Goal: Task Accomplishment & Management: Manage account settings

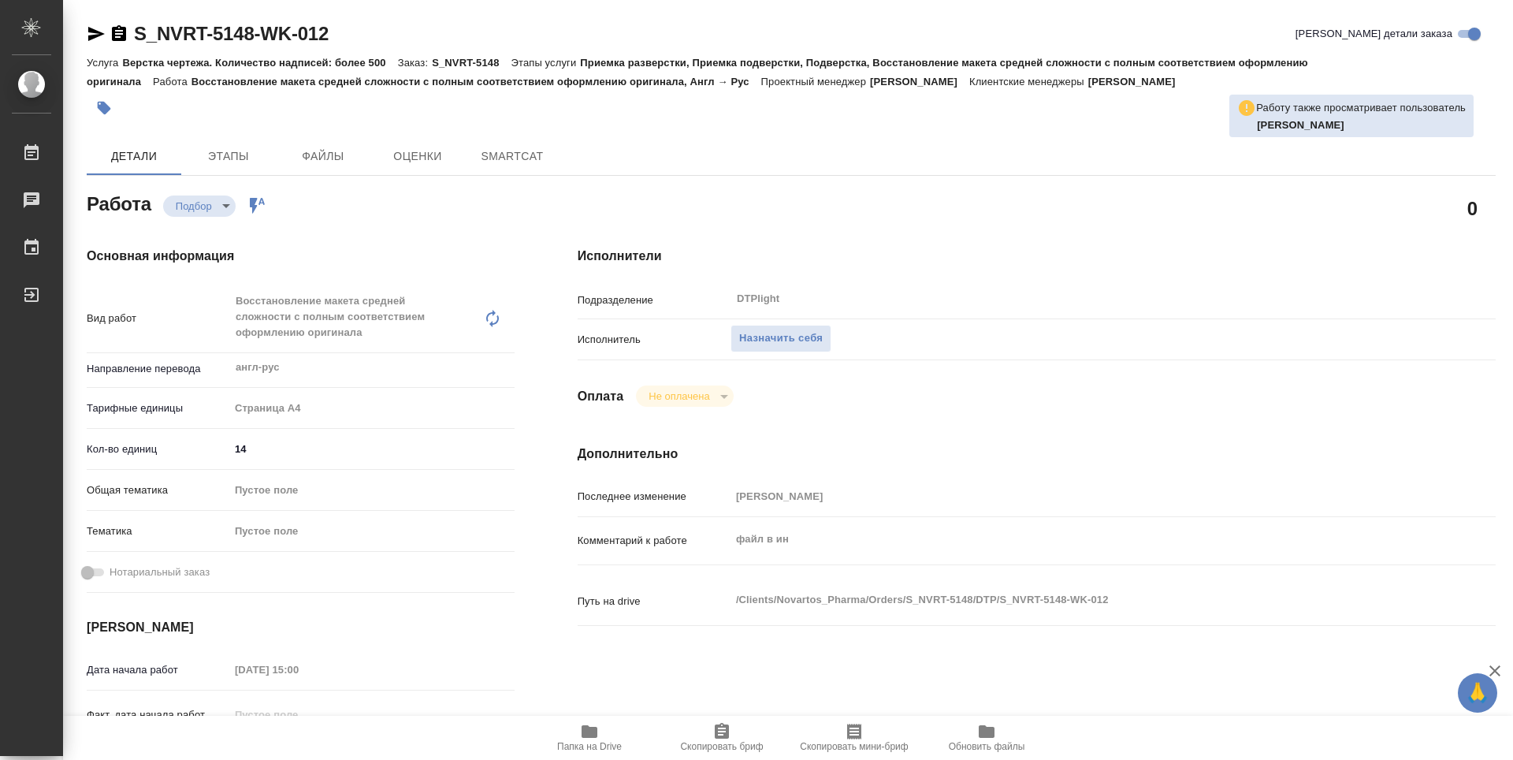
type textarea "x"
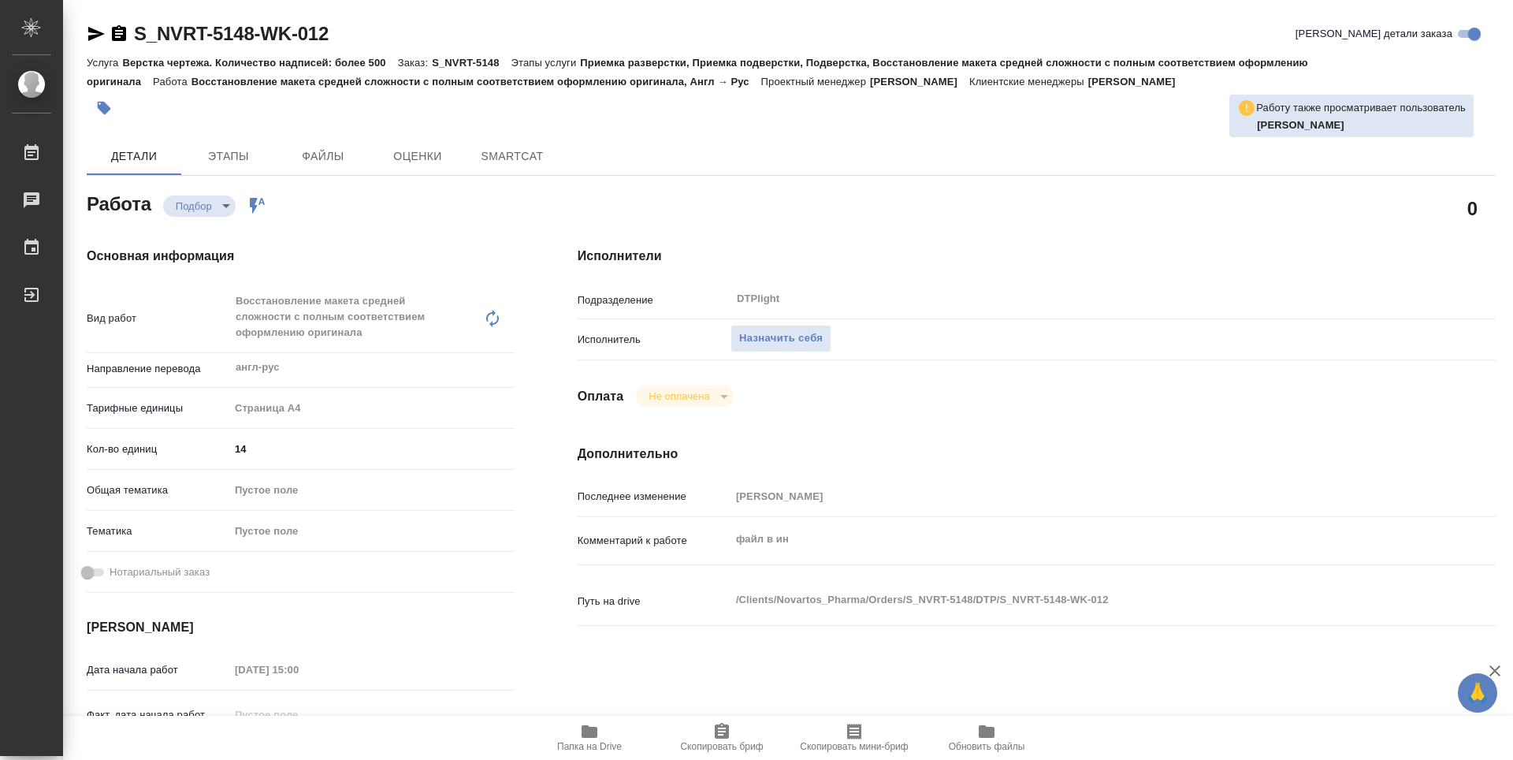
type textarea "x"
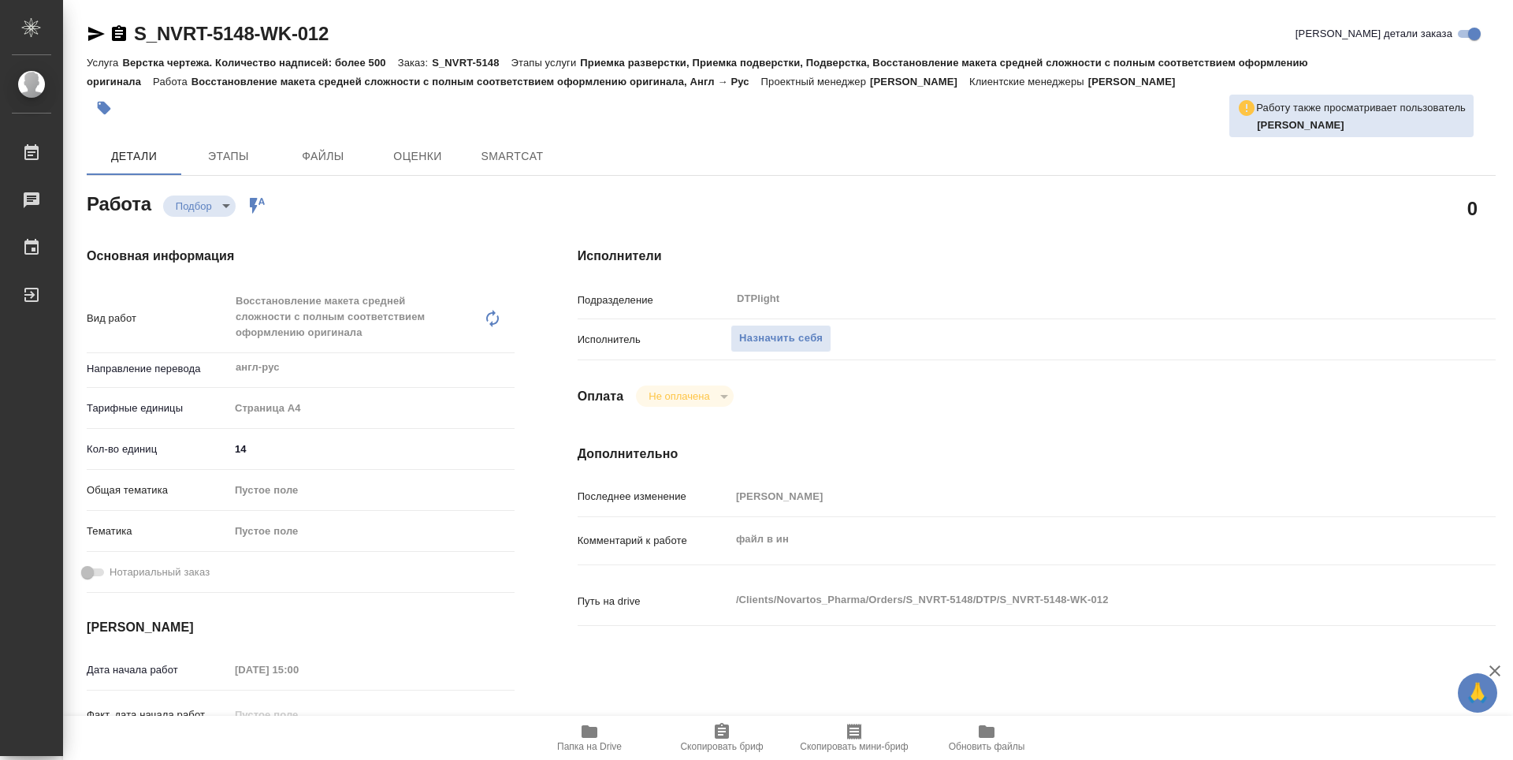
scroll to position [79, 0]
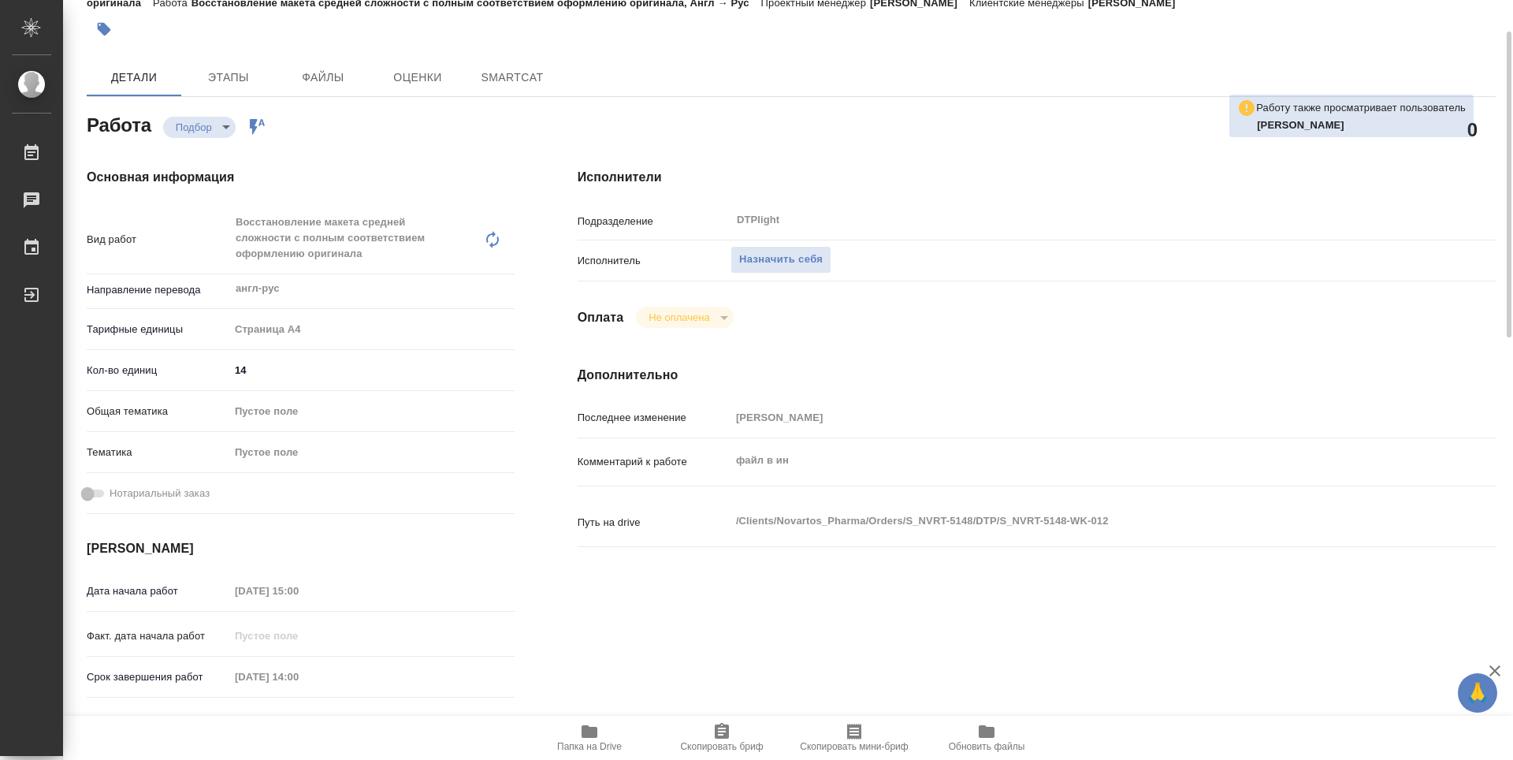
type textarea "x"
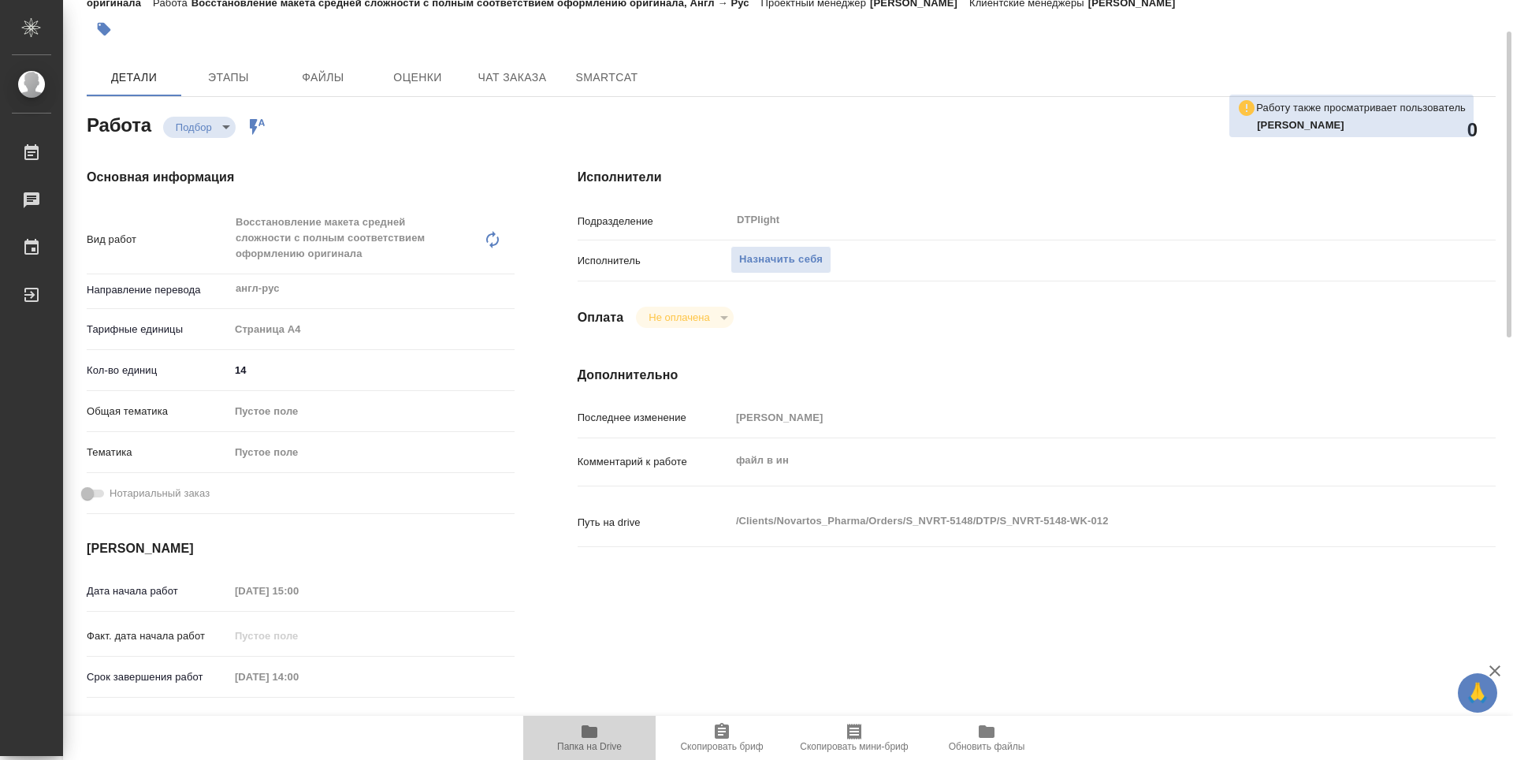
click at [588, 745] on span "Папка на Drive" at bounding box center [589, 746] width 65 height 11
type textarea "x"
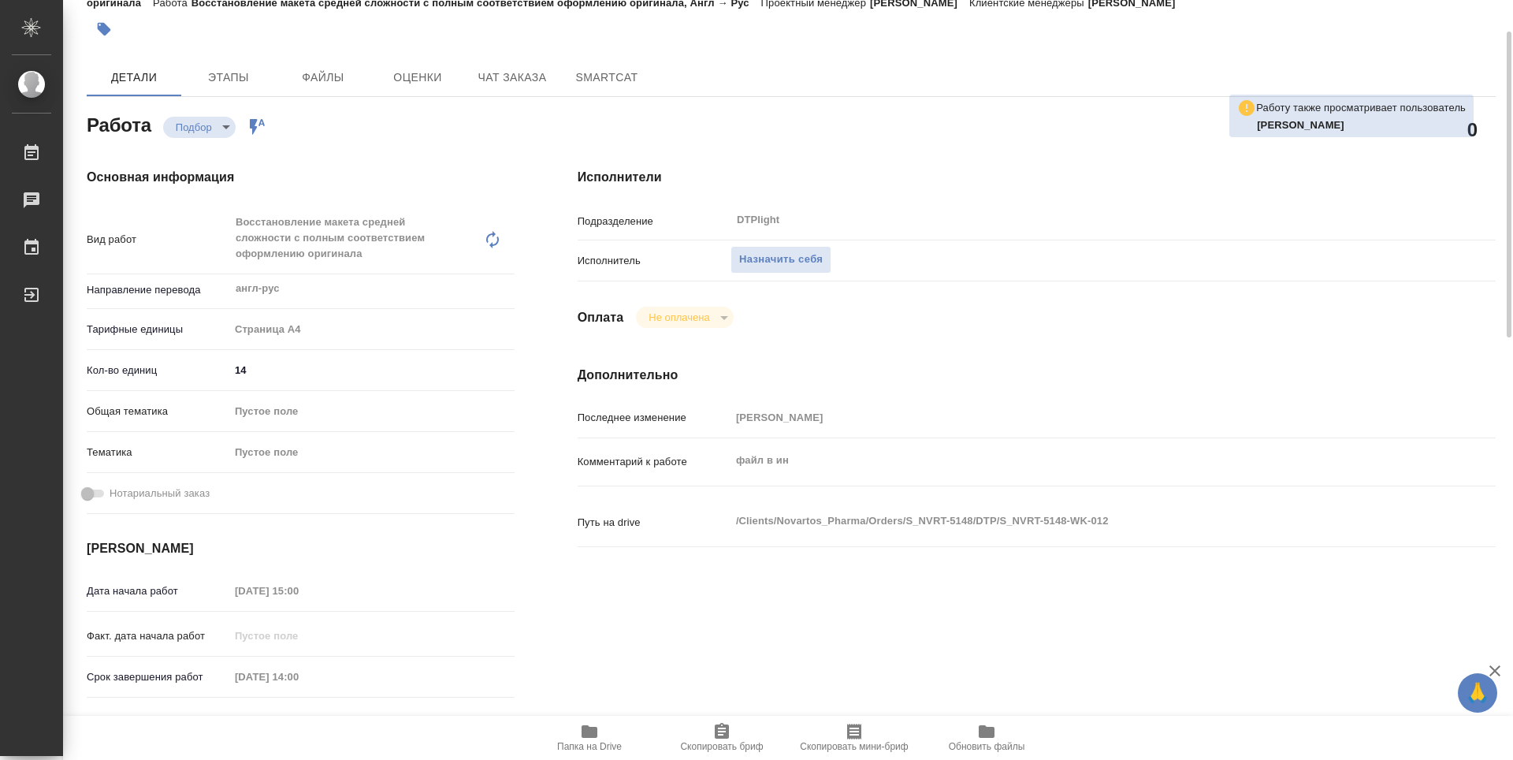
type textarea "x"
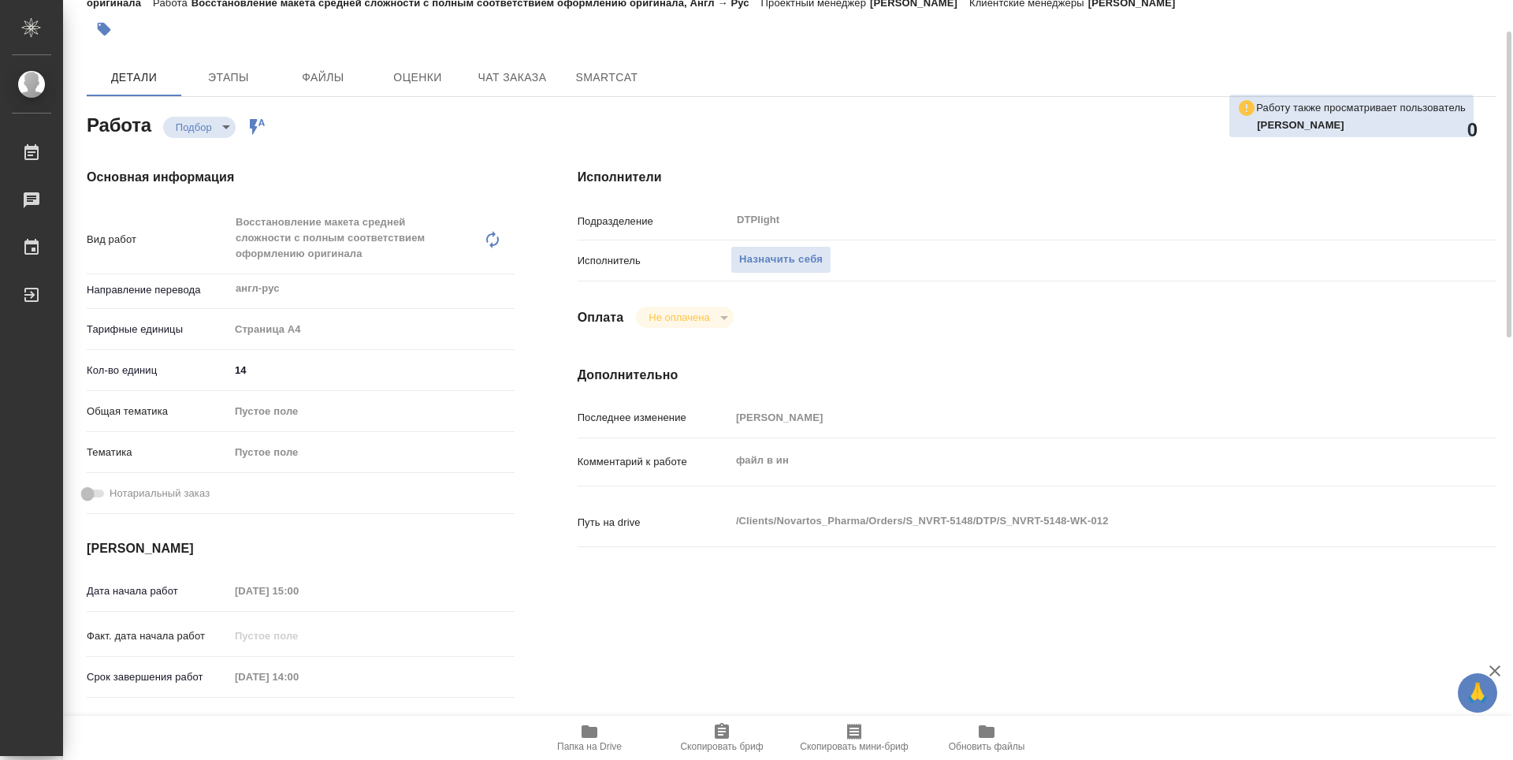
type textarea "x"
click at [782, 261] on span "Назначить себя" at bounding box center [781, 260] width 84 height 18
type textarea "x"
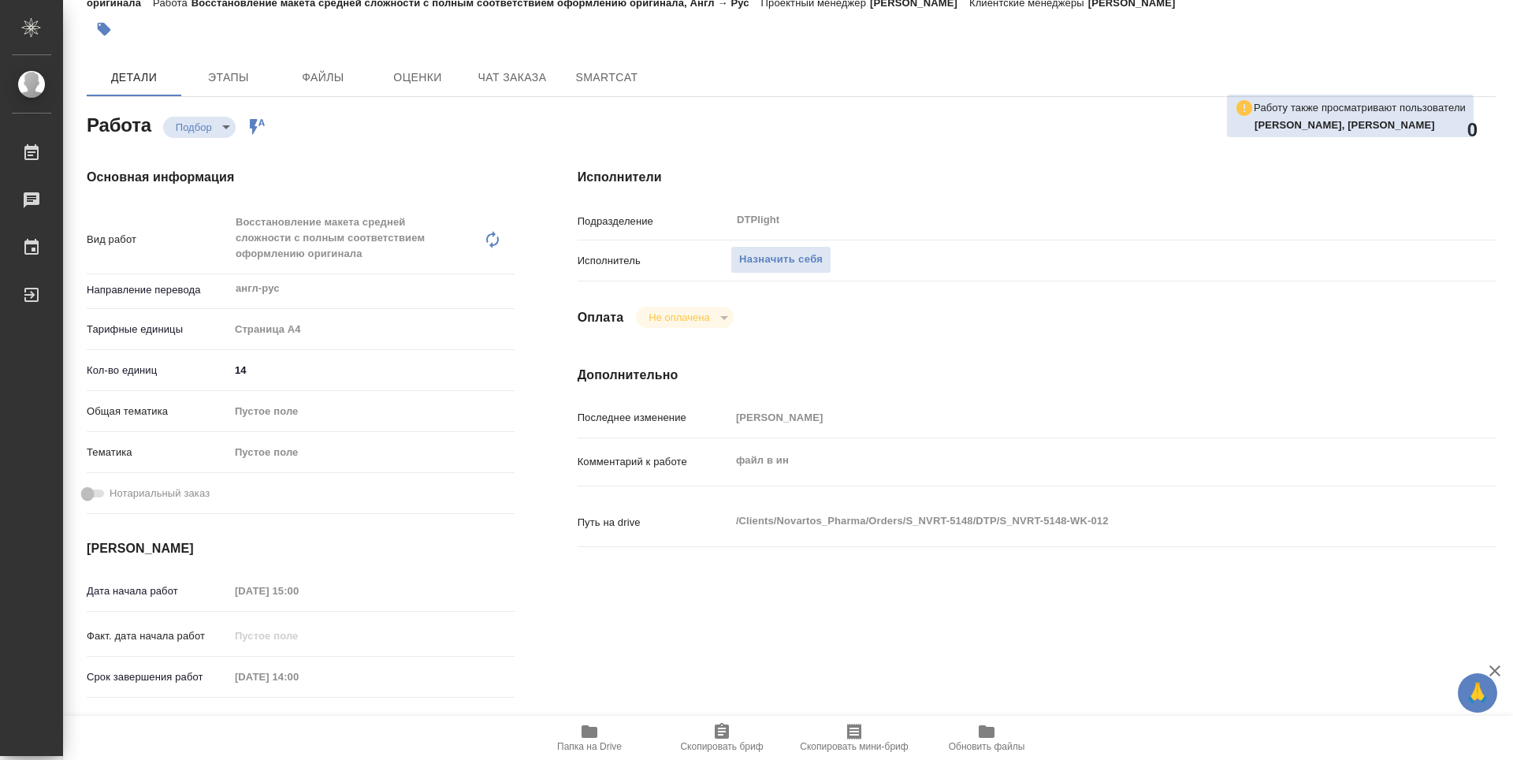
type textarea "x"
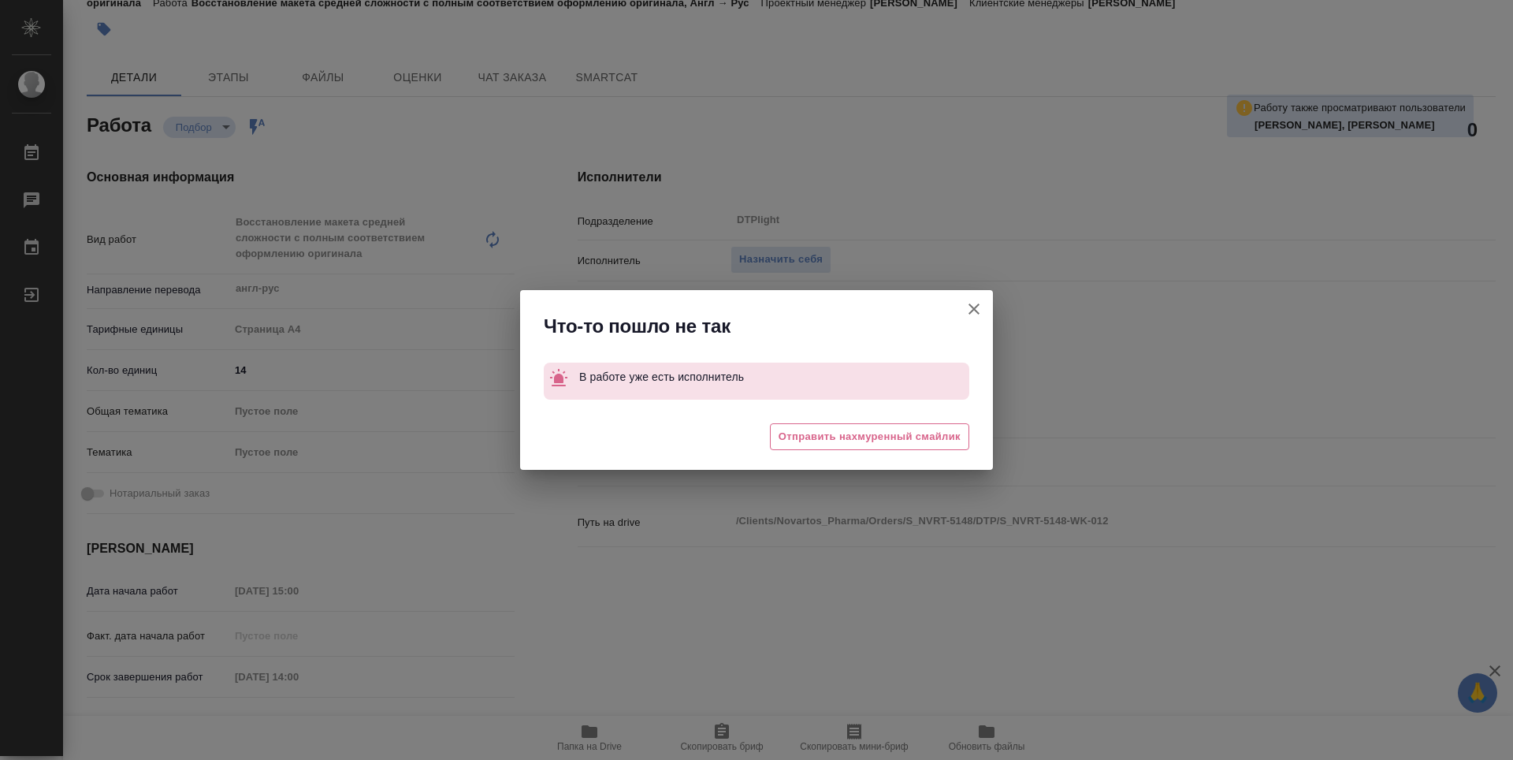
click at [983, 304] on button "[PERSON_NAME] детали заказа" at bounding box center [974, 309] width 38 height 38
type textarea "x"
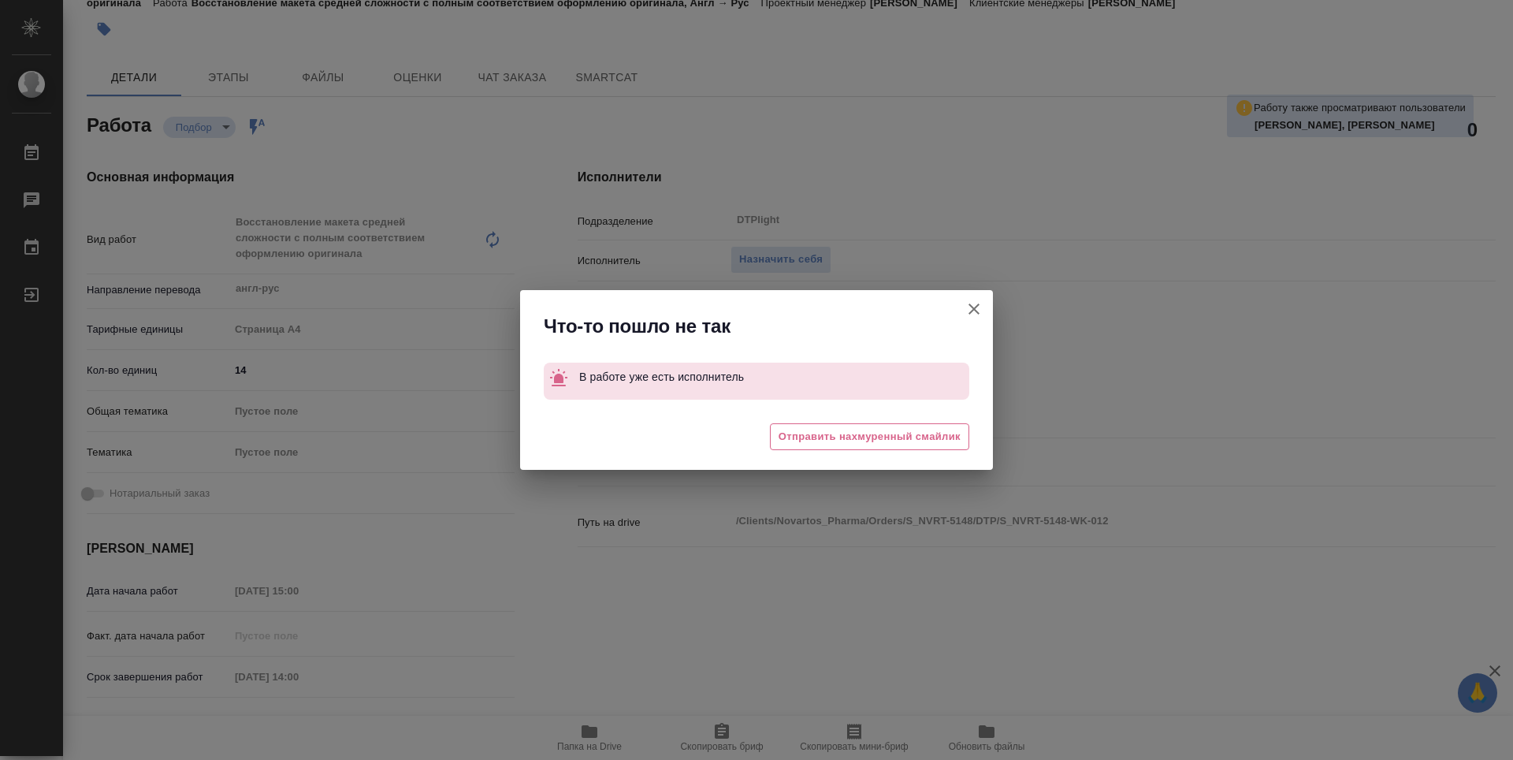
type textarea "x"
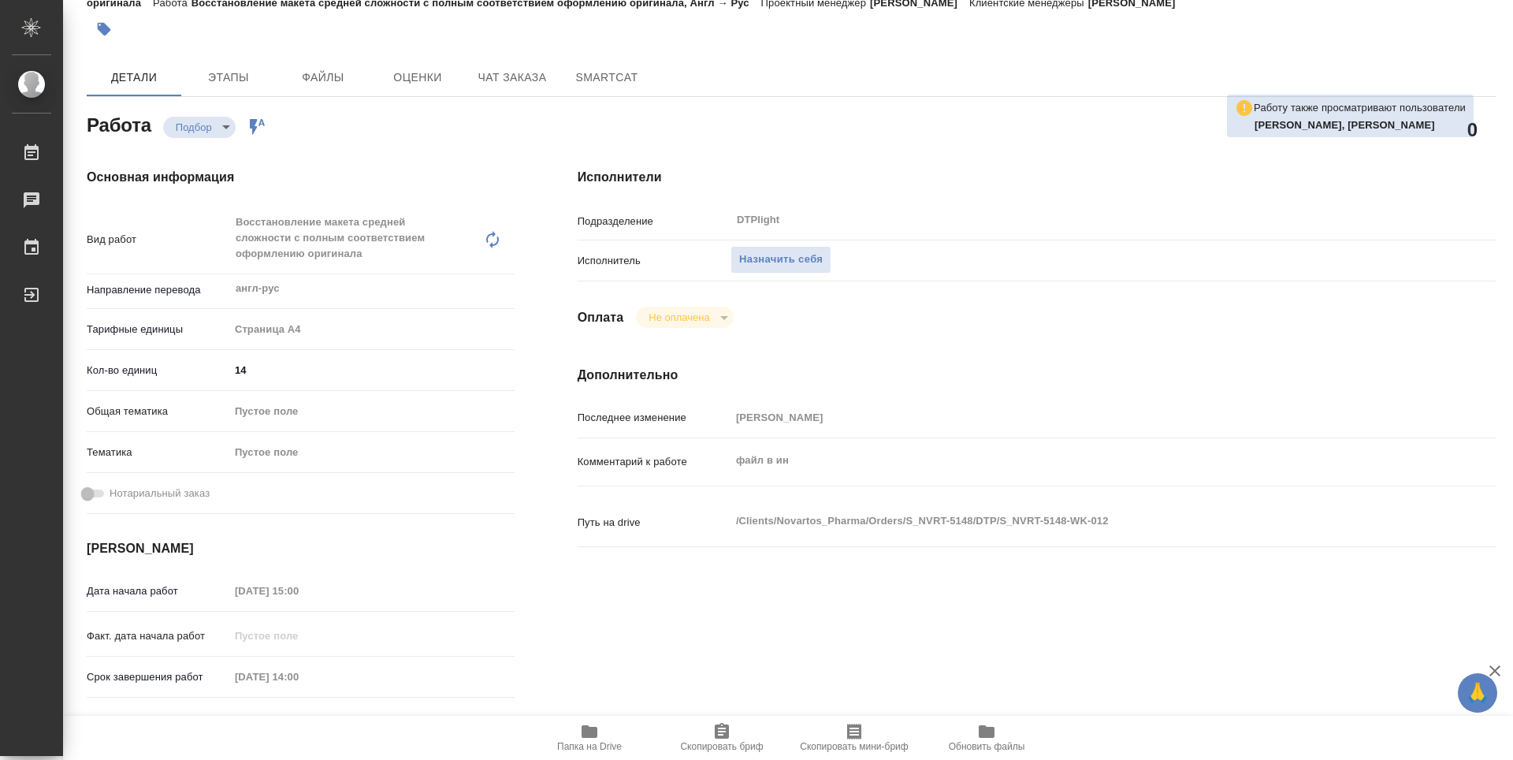
type textarea "x"
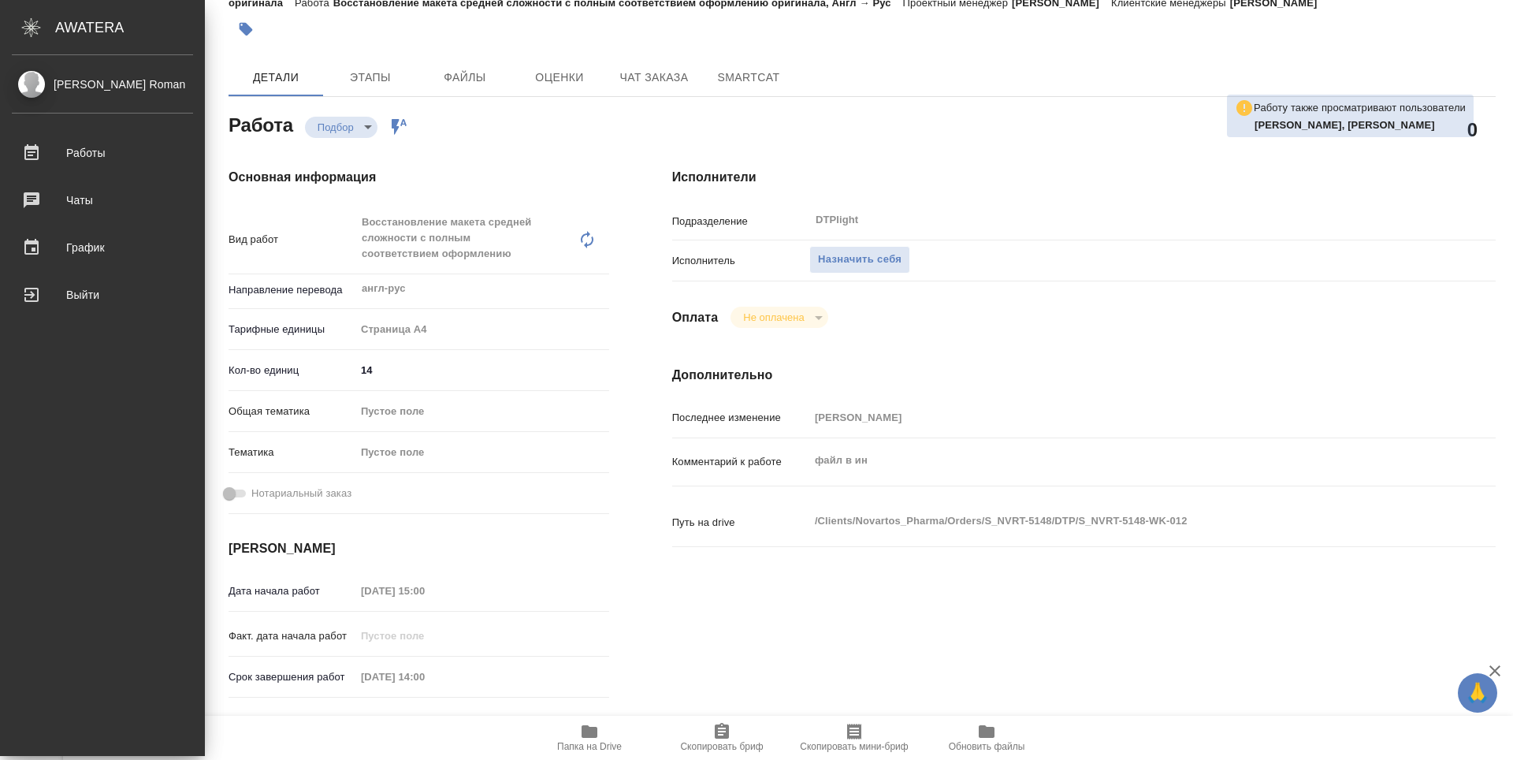
type textarea "x"
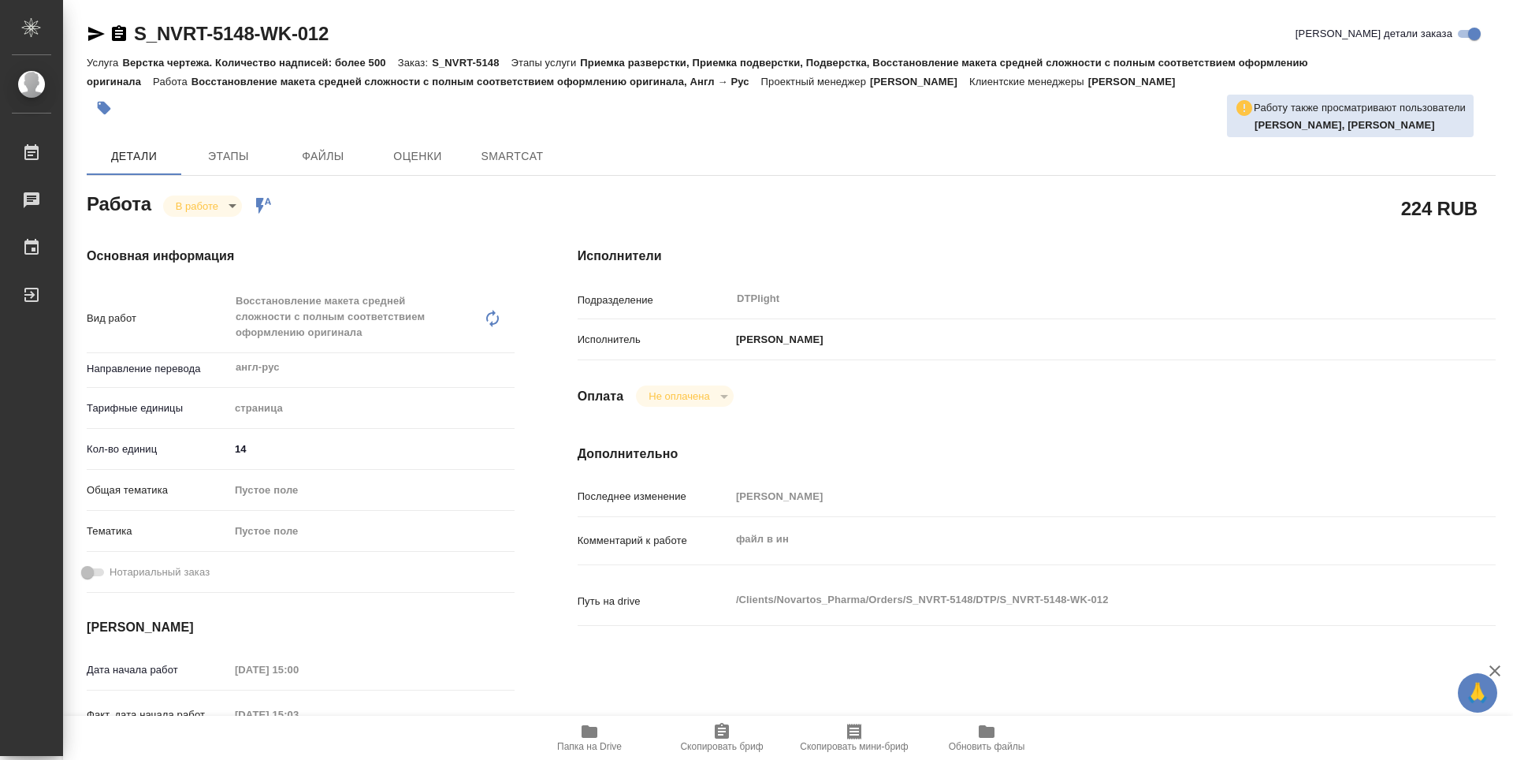
type textarea "x"
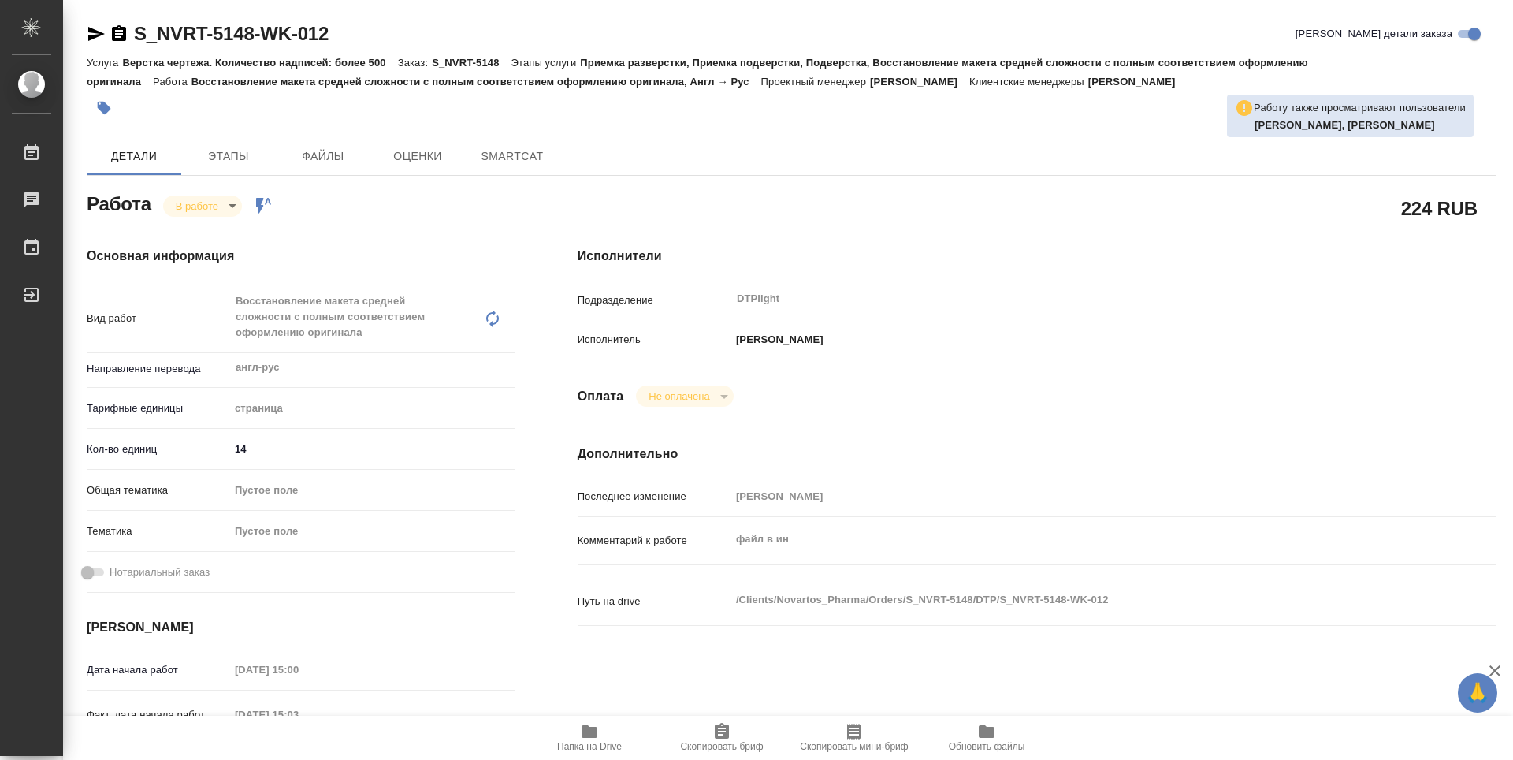
type textarea "x"
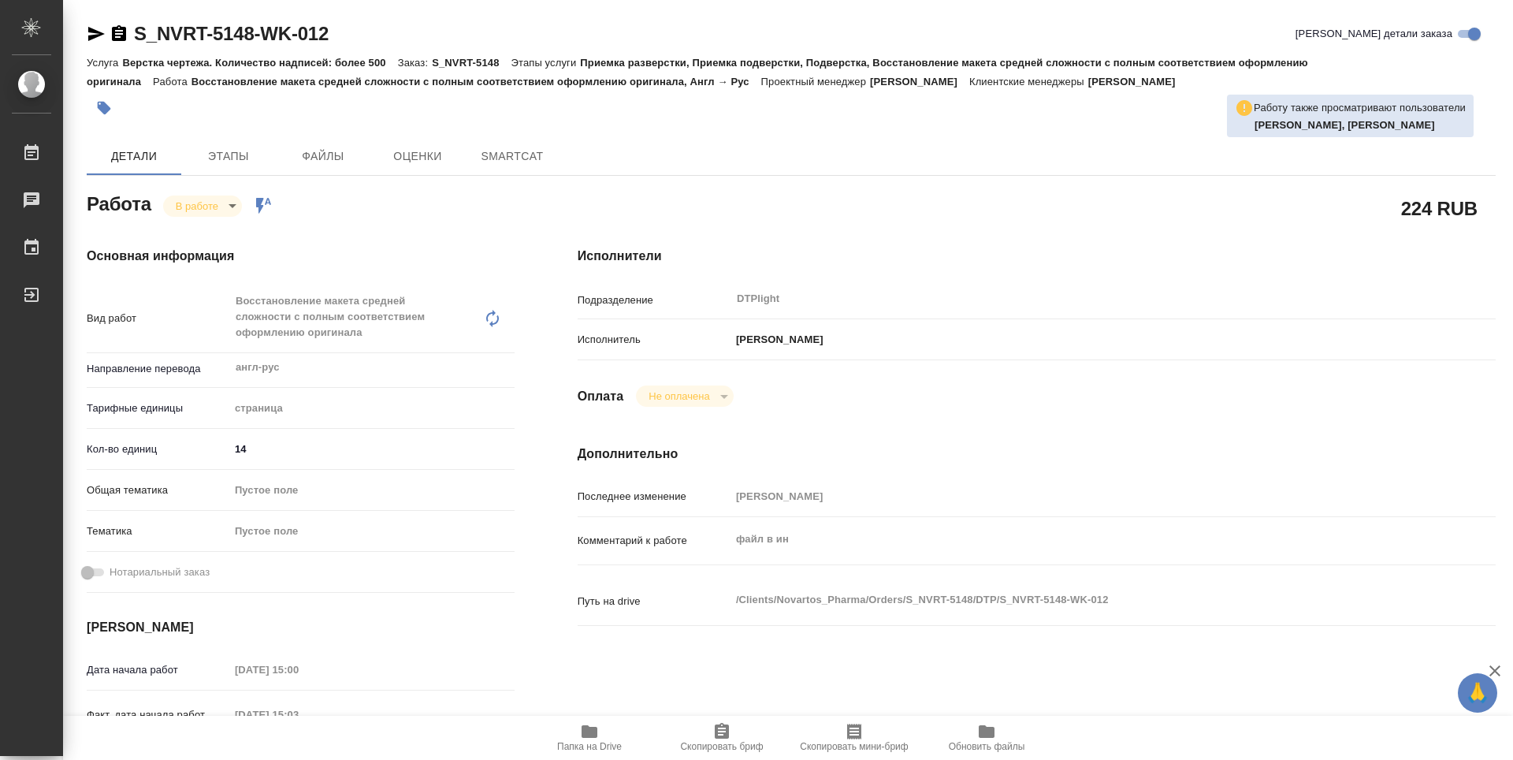
type textarea "x"
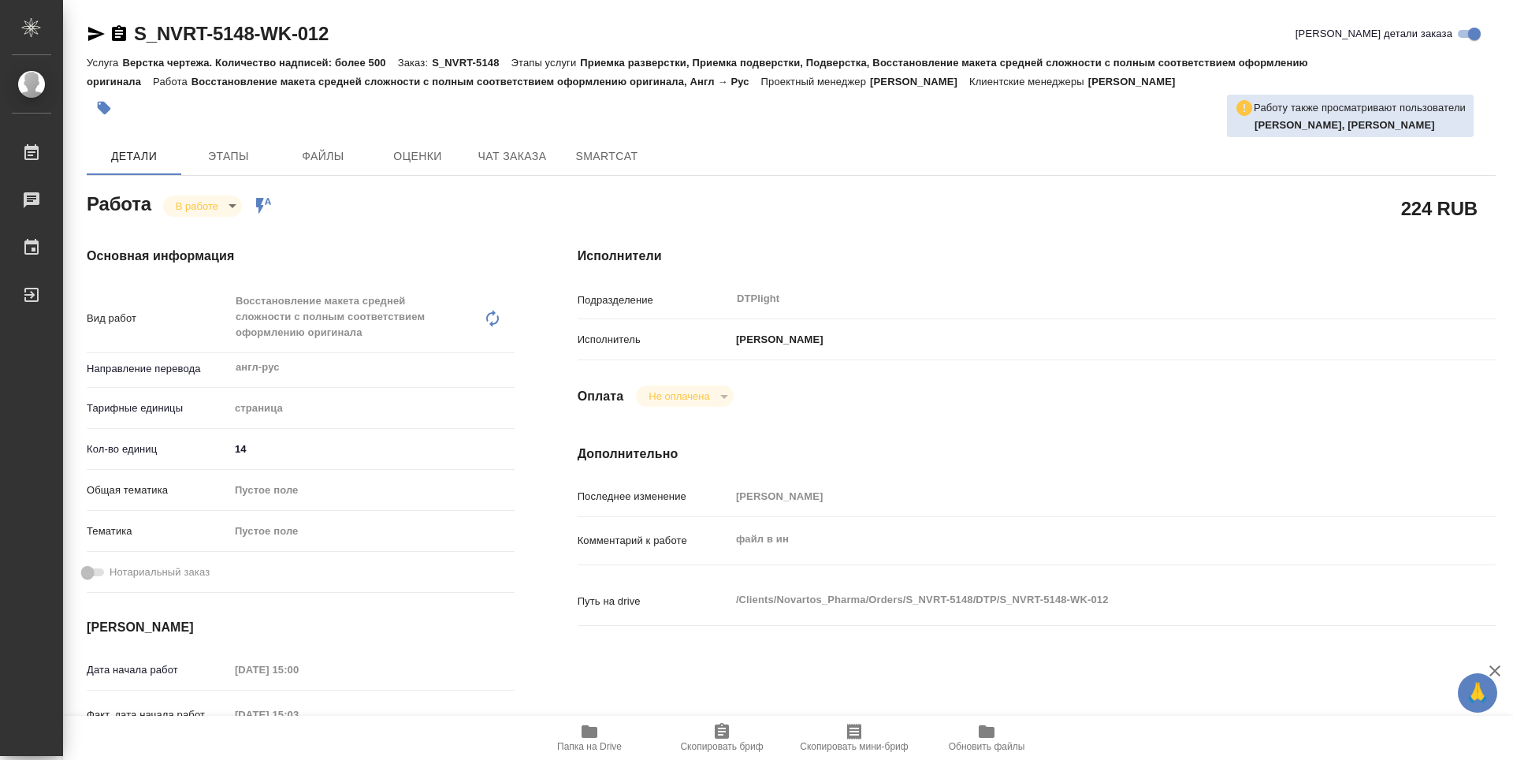
type textarea "x"
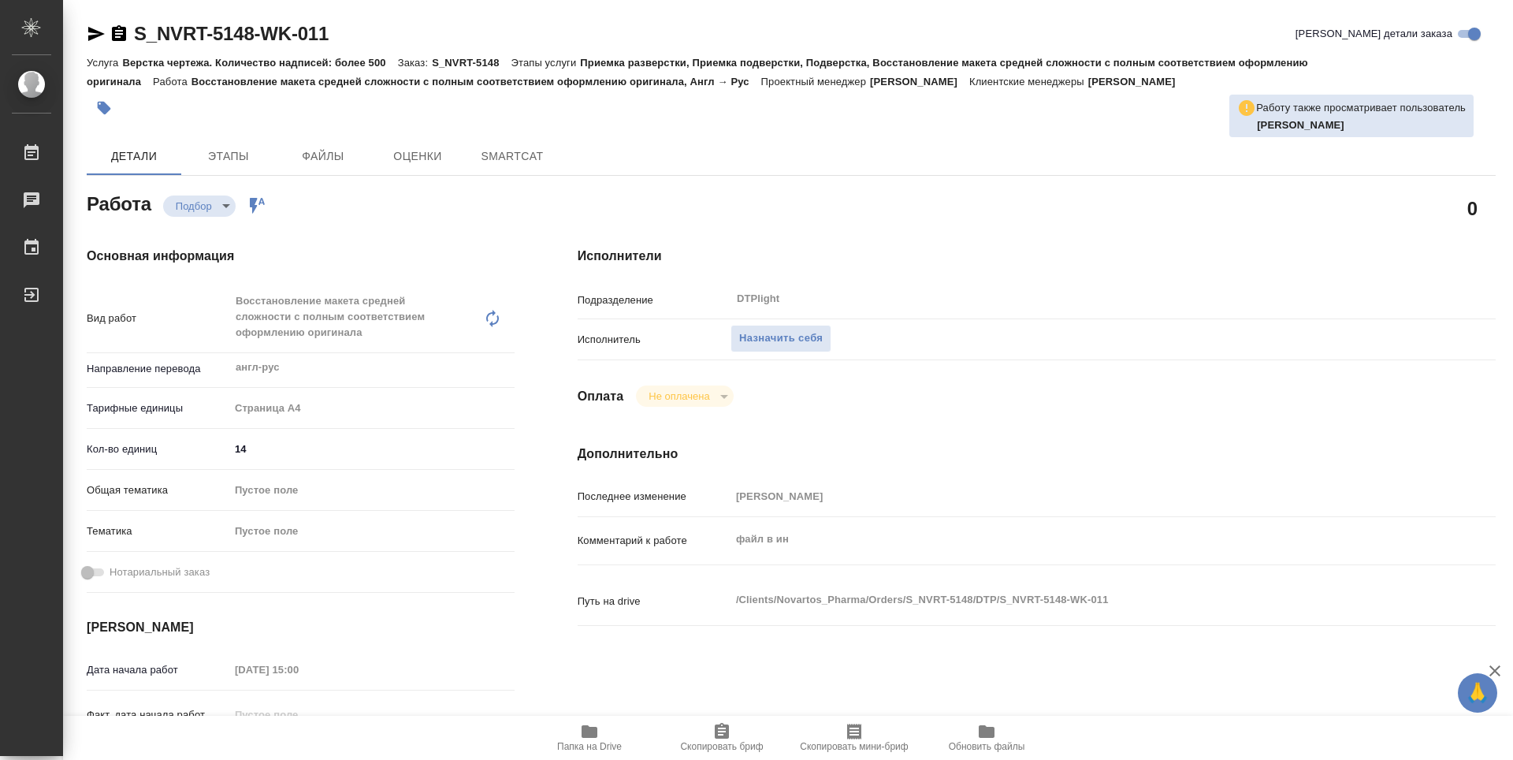
type textarea "x"
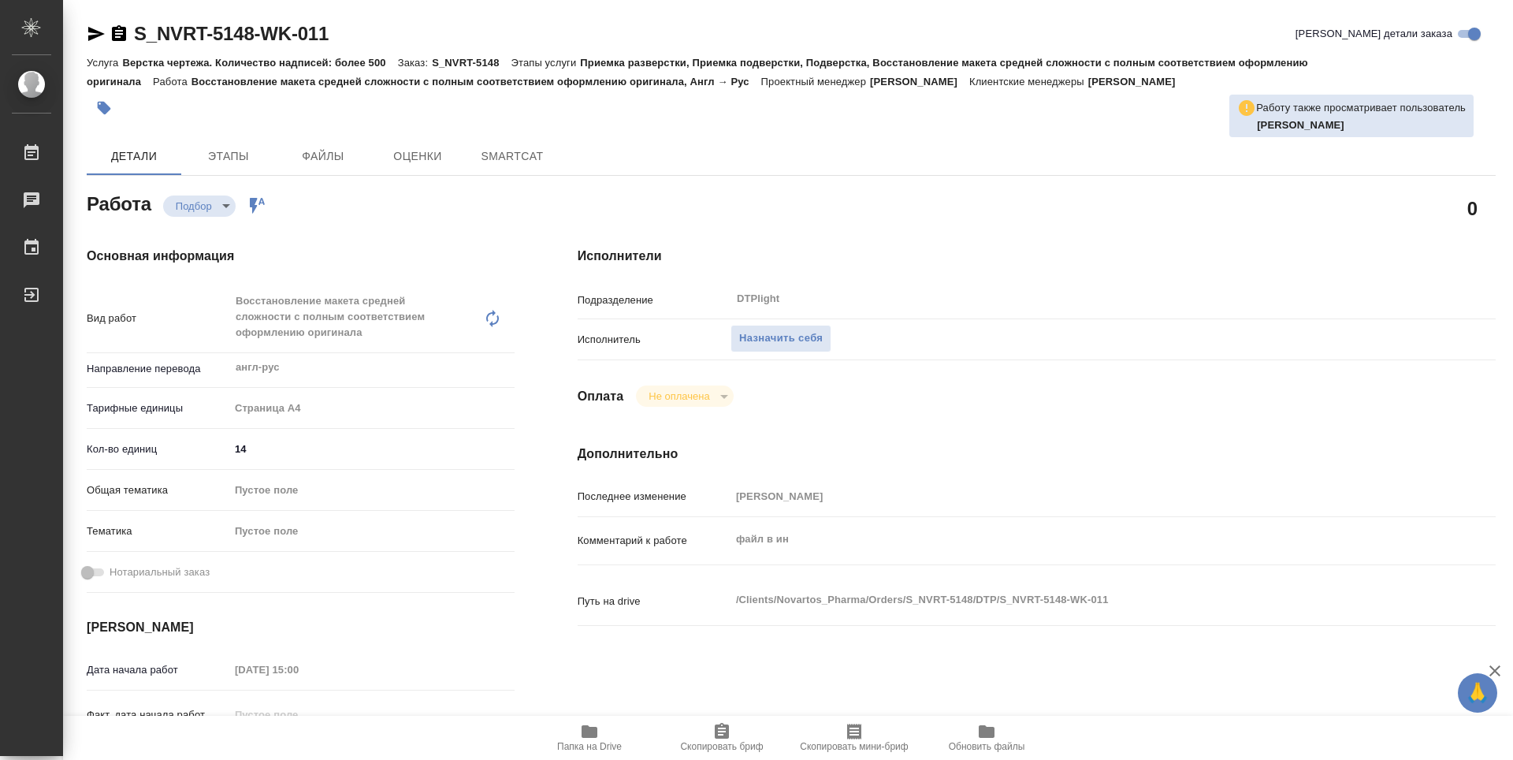
type textarea "x"
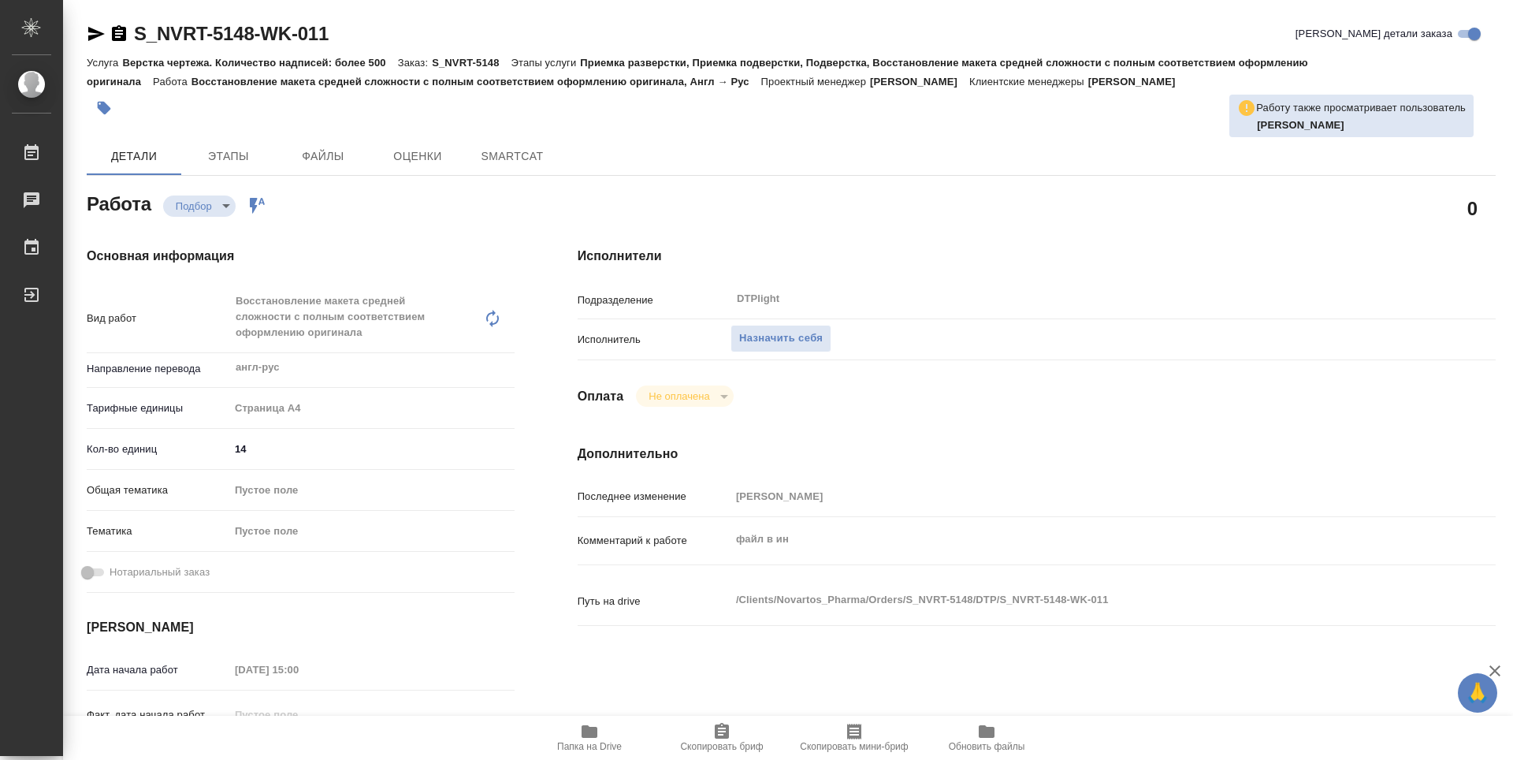
type textarea "x"
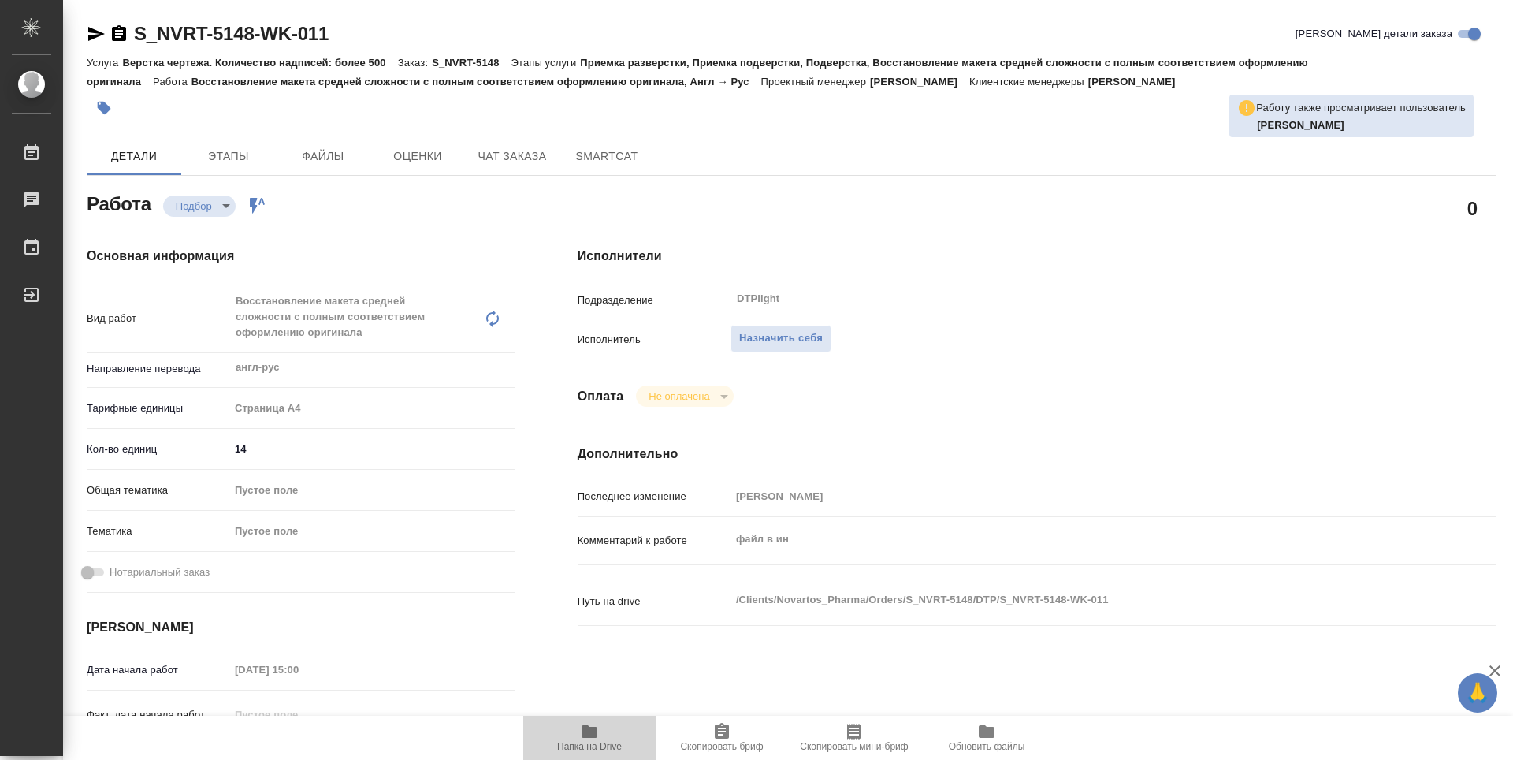
click at [593, 733] on icon "button" at bounding box center [590, 731] width 16 height 13
type textarea "x"
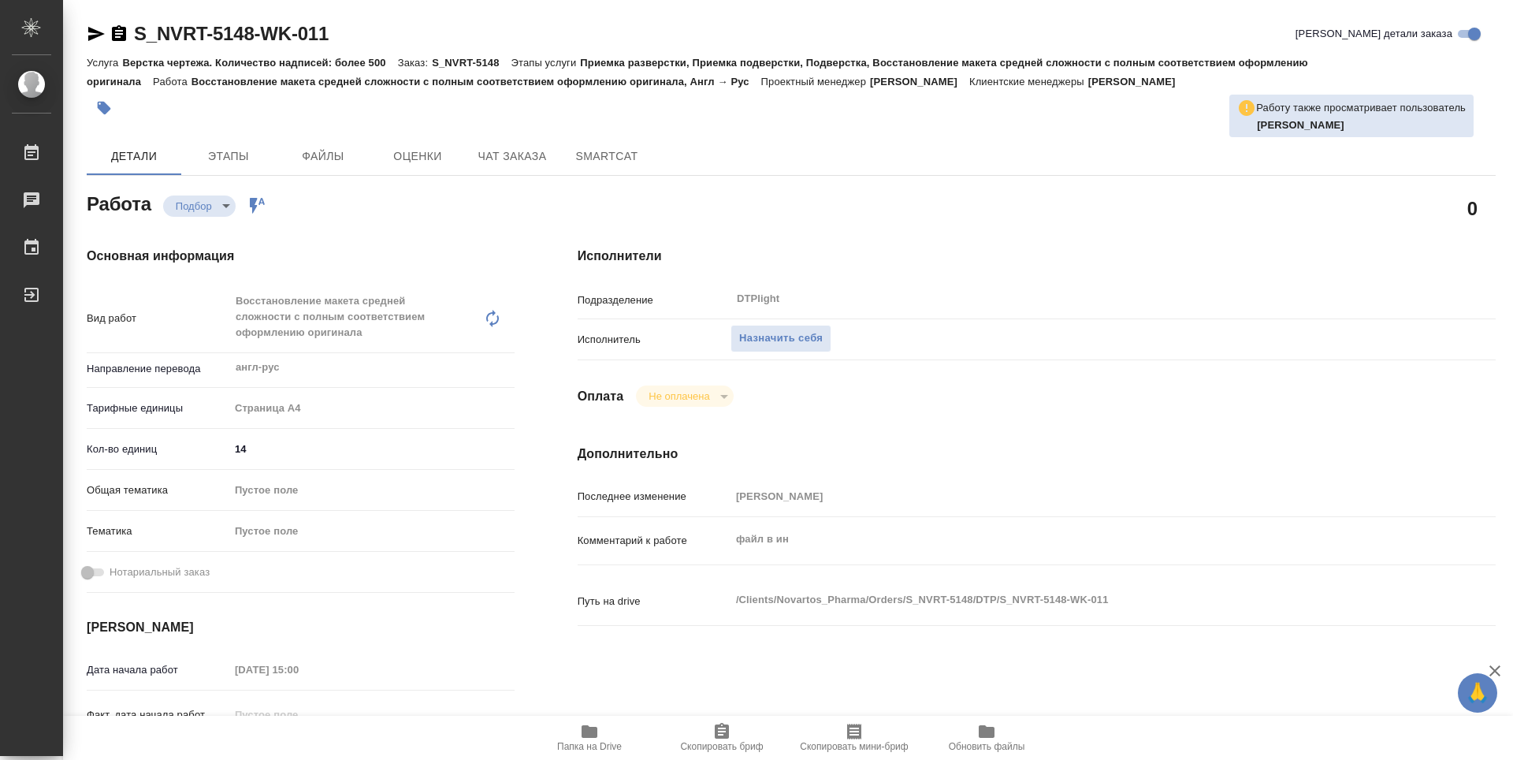
type textarea "x"
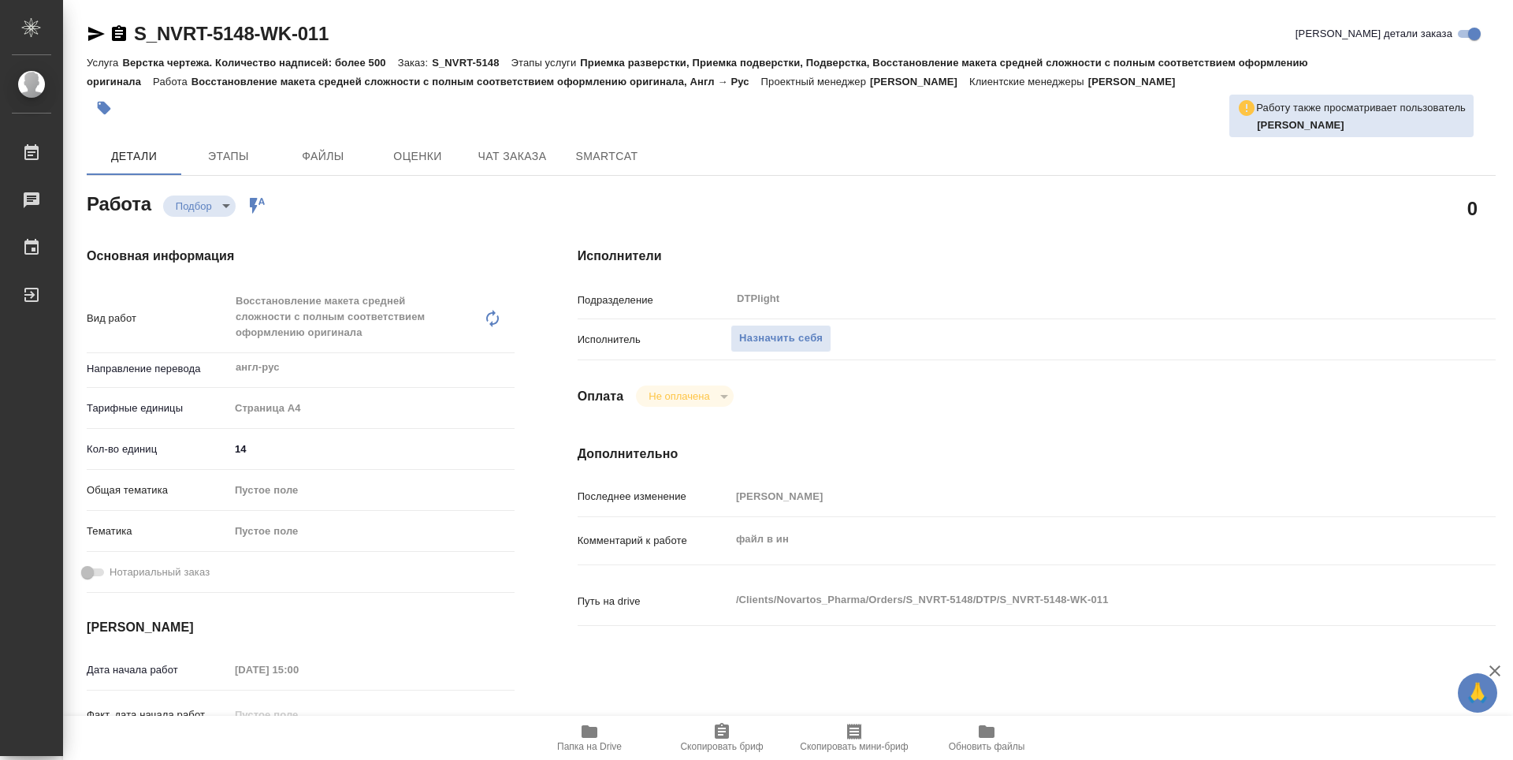
type textarea "x"
click at [760, 332] on span "Назначить себя" at bounding box center [781, 338] width 84 height 18
type textarea "x"
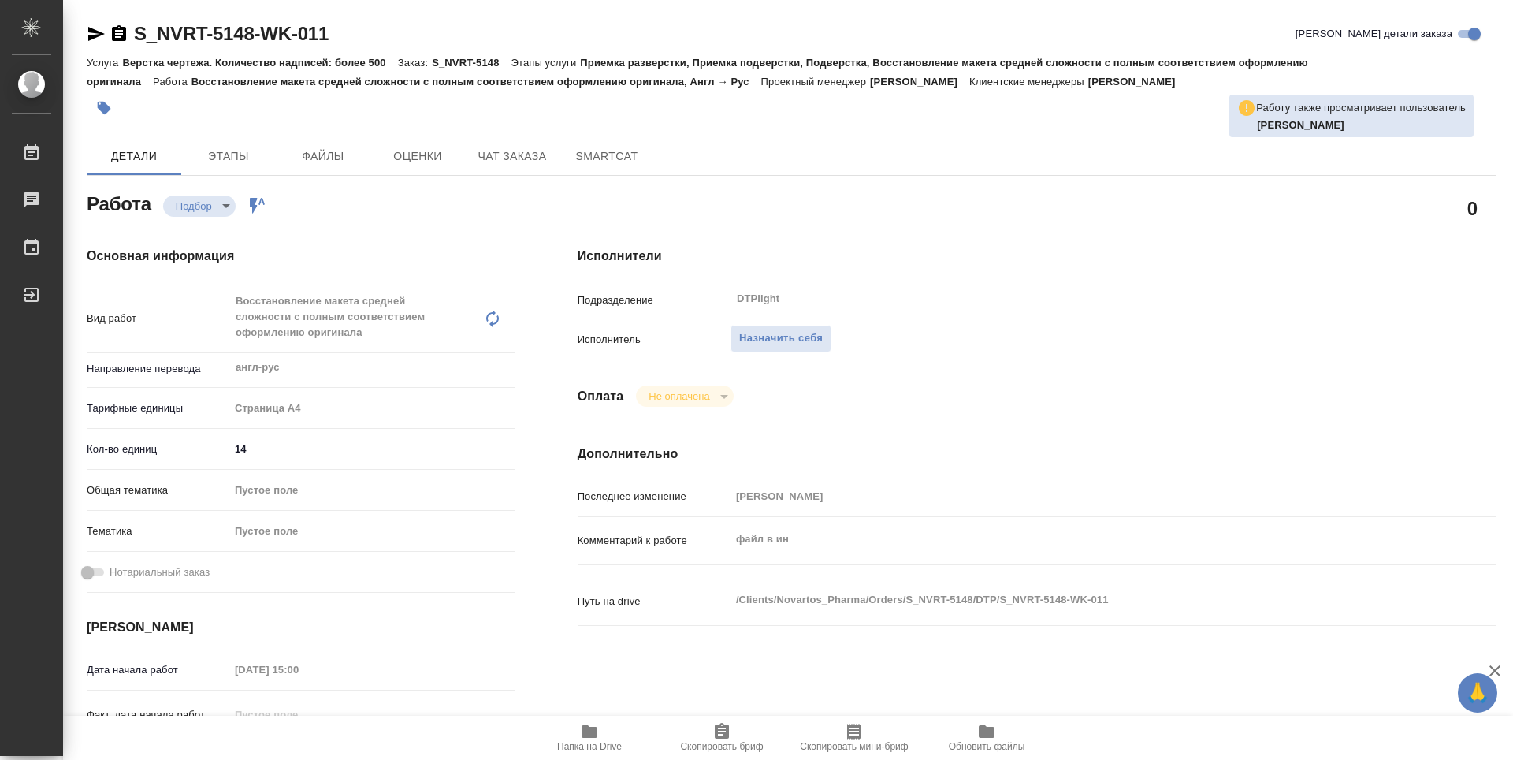
type textarea "x"
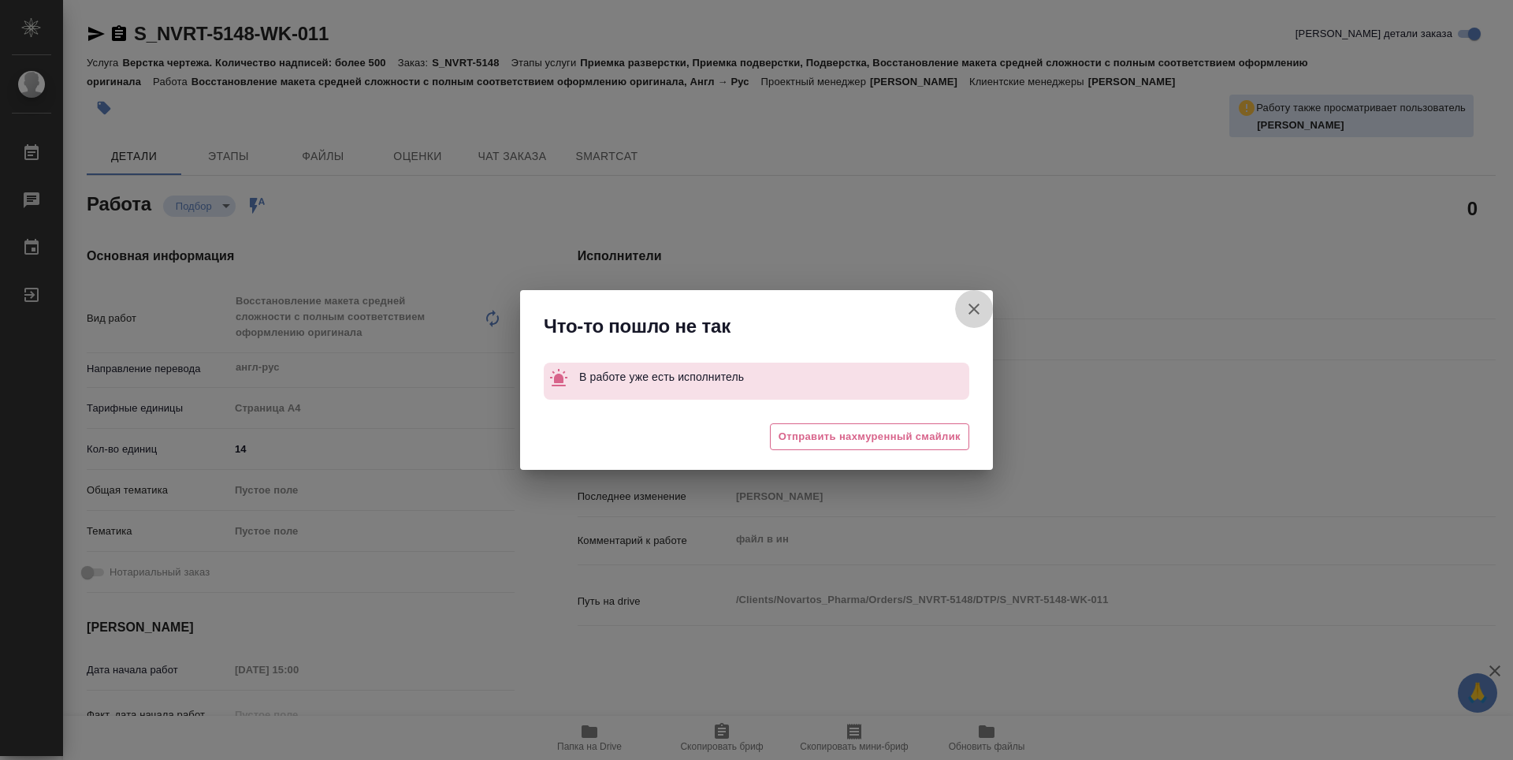
click at [975, 306] on icon "button" at bounding box center [974, 308] width 19 height 19
type textarea "x"
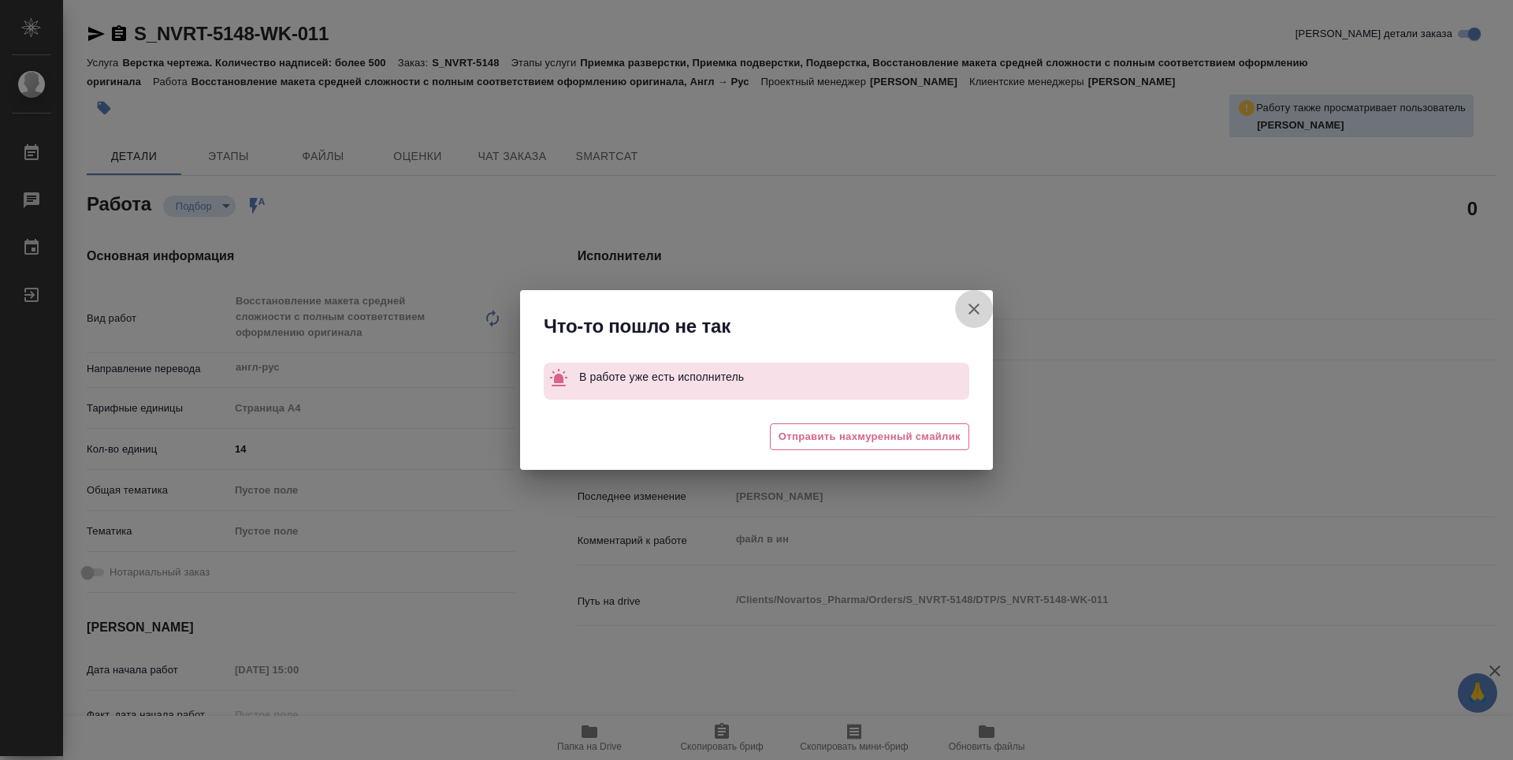
type textarea "x"
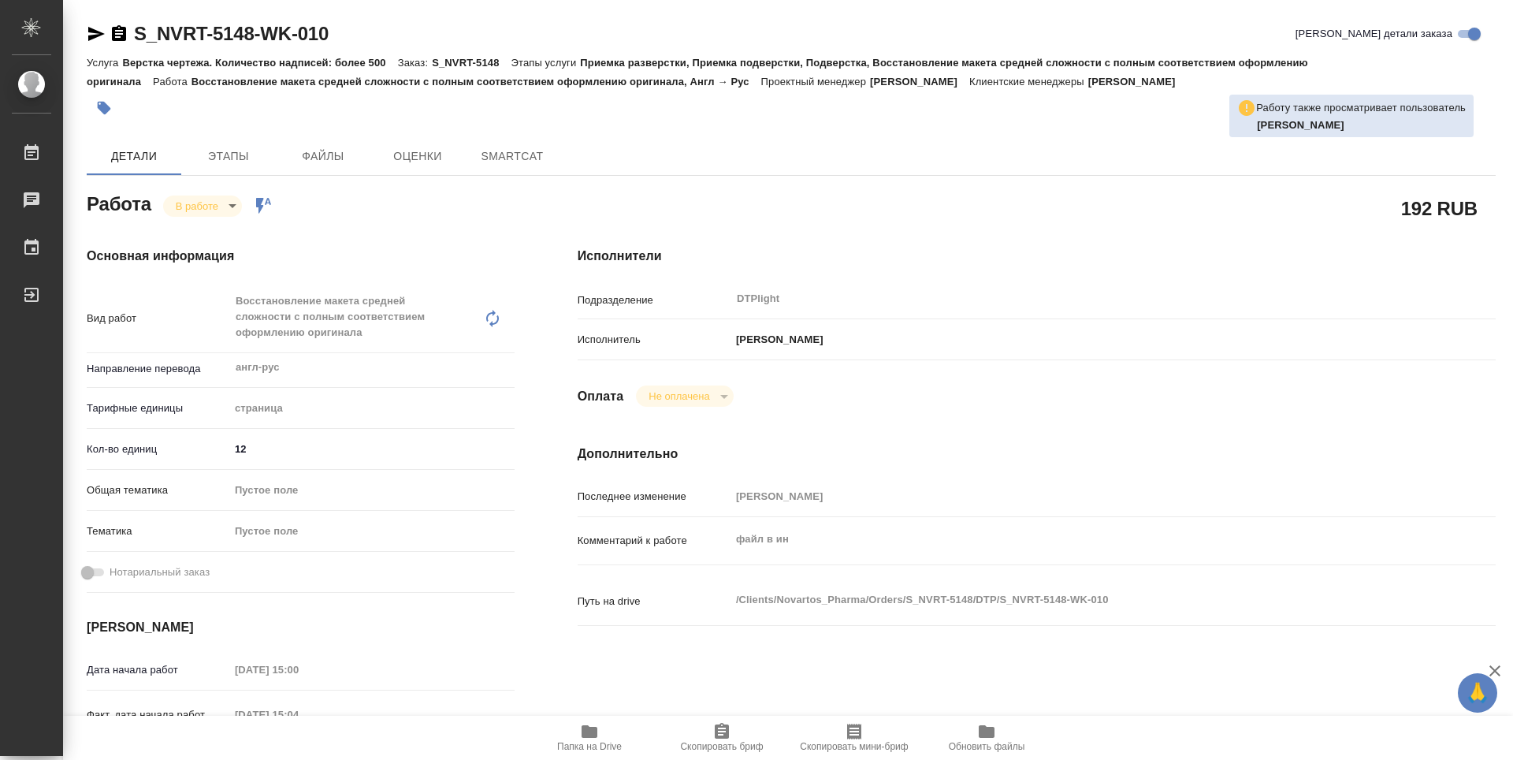
type textarea "x"
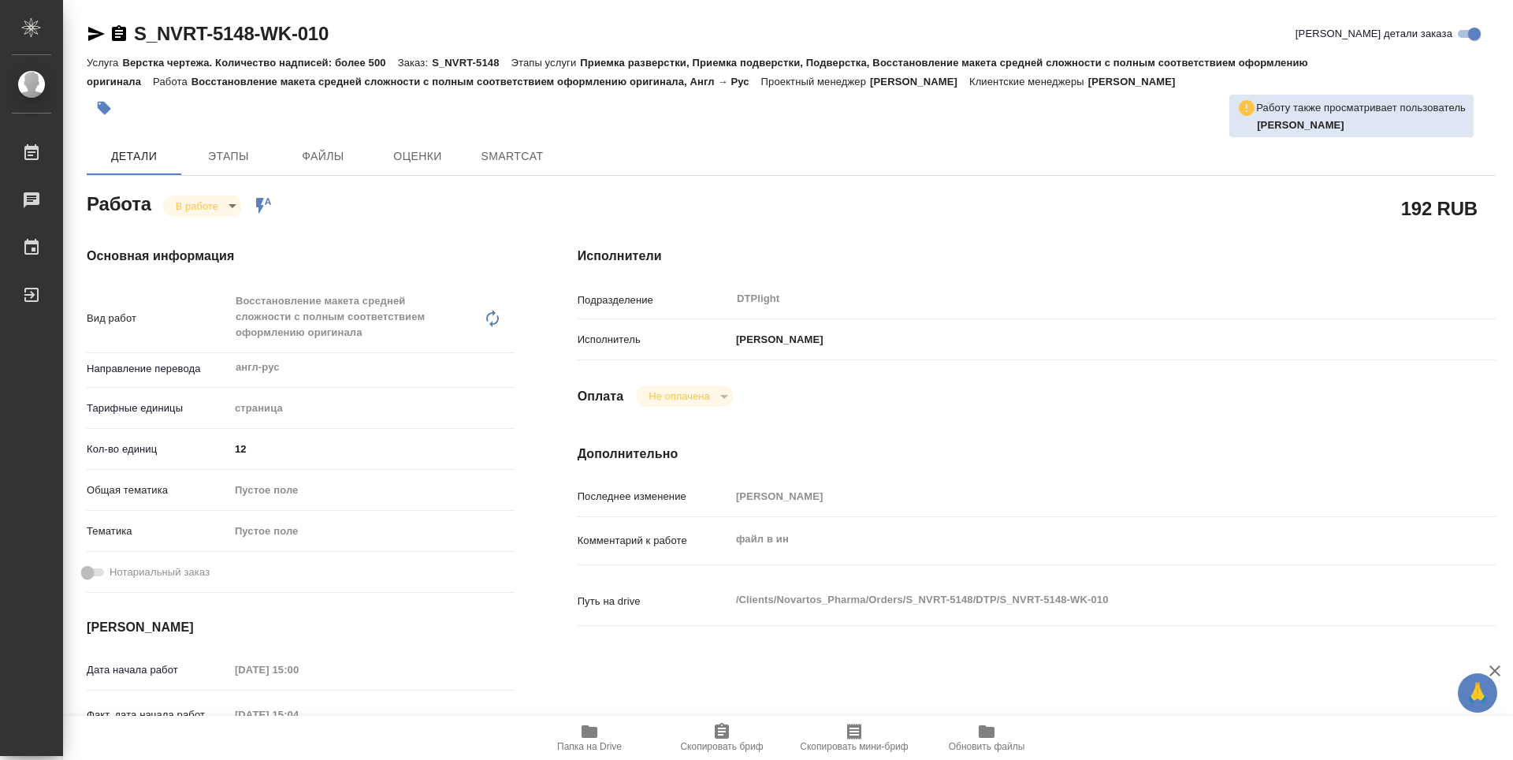
type textarea "x"
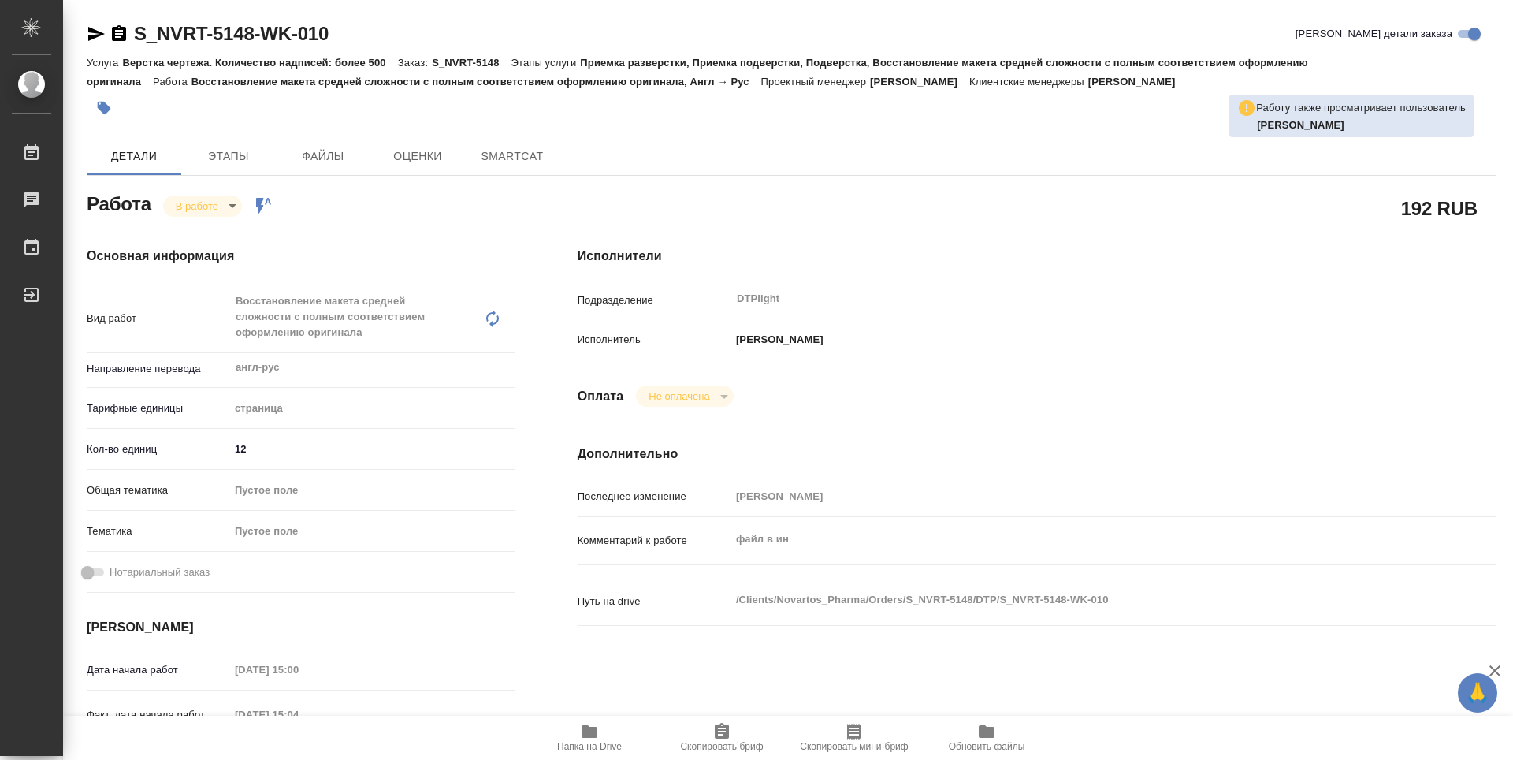
type textarea "x"
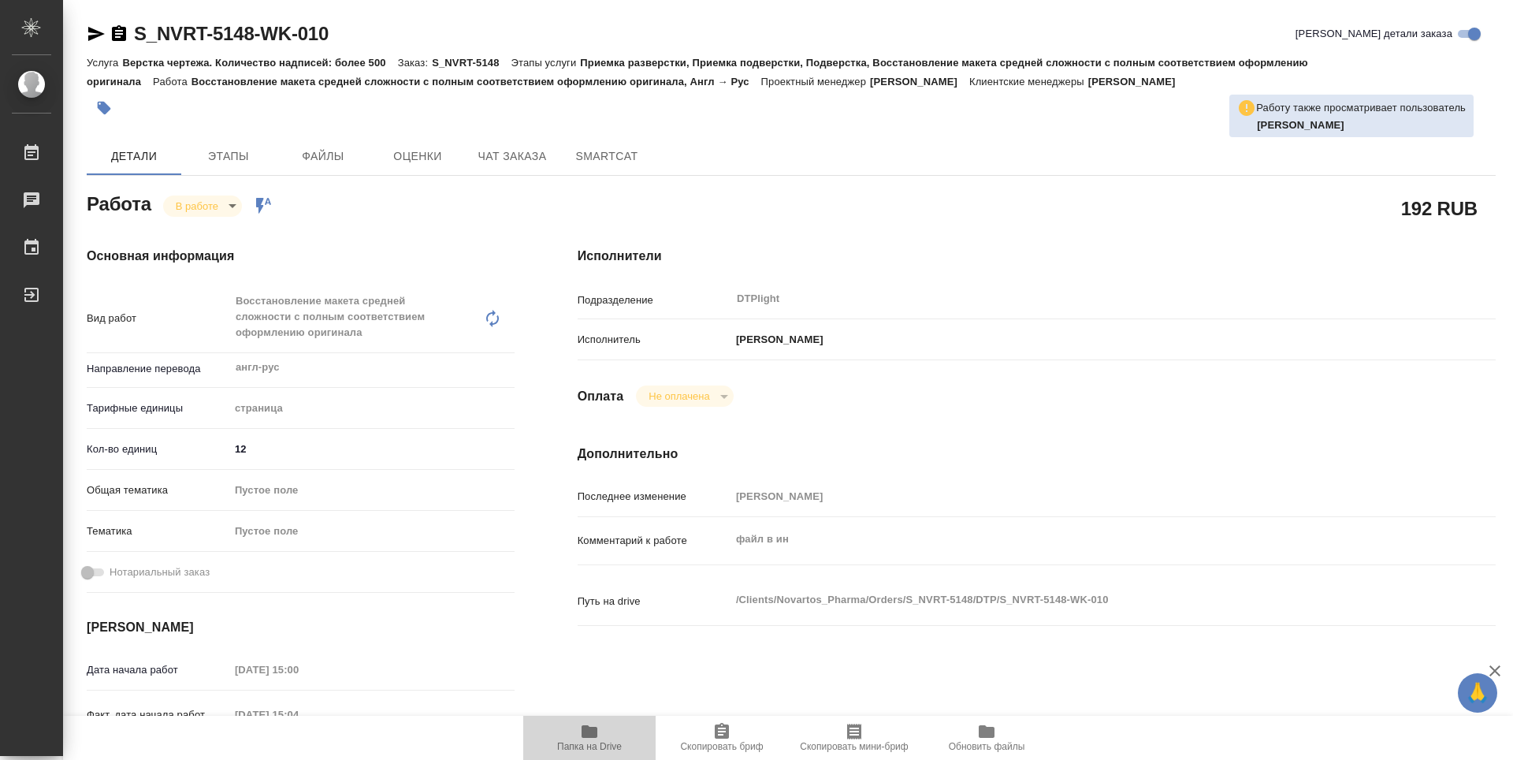
click at [604, 732] on span "Папка на Drive" at bounding box center [589, 737] width 113 height 30
type textarea "x"
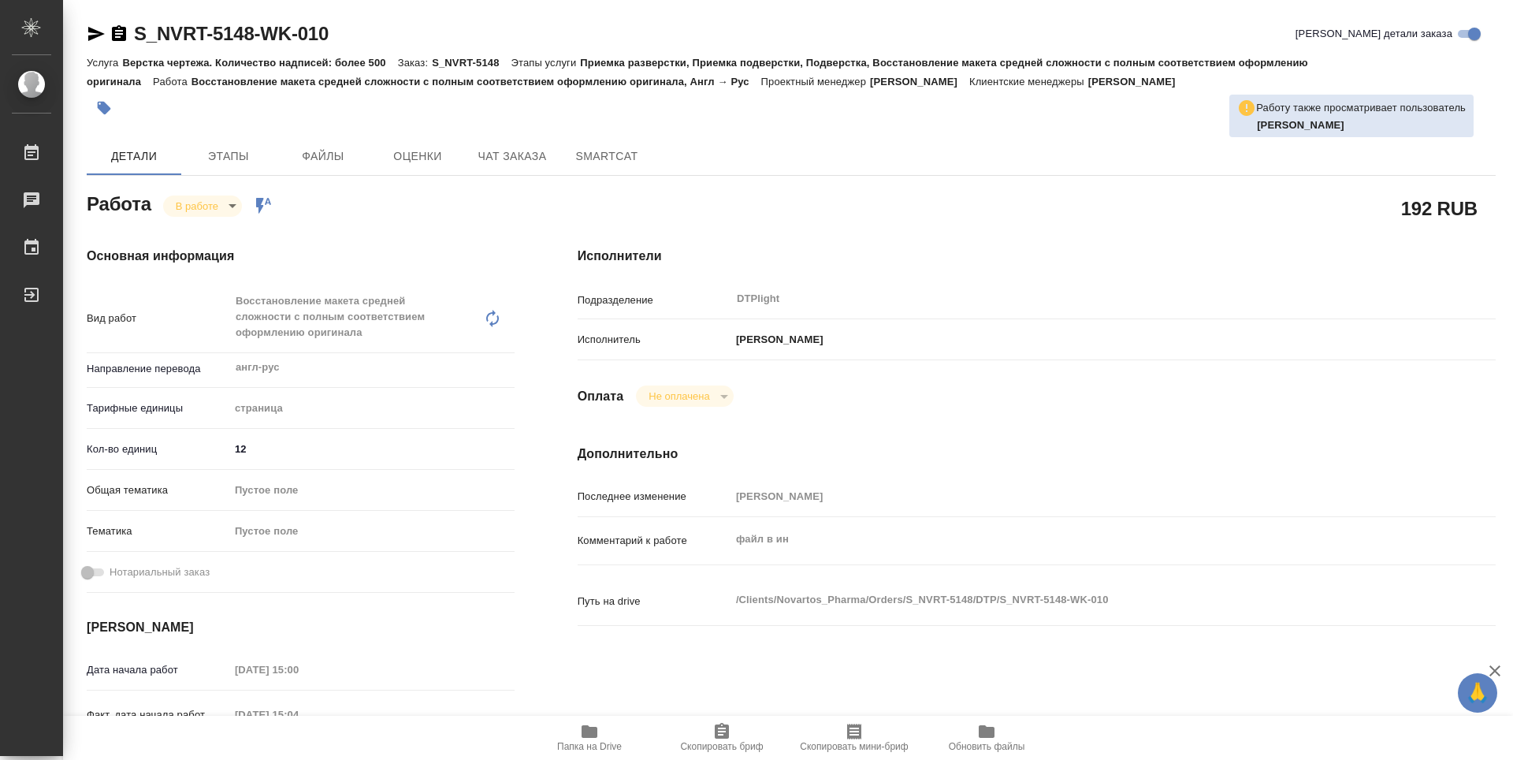
type textarea "x"
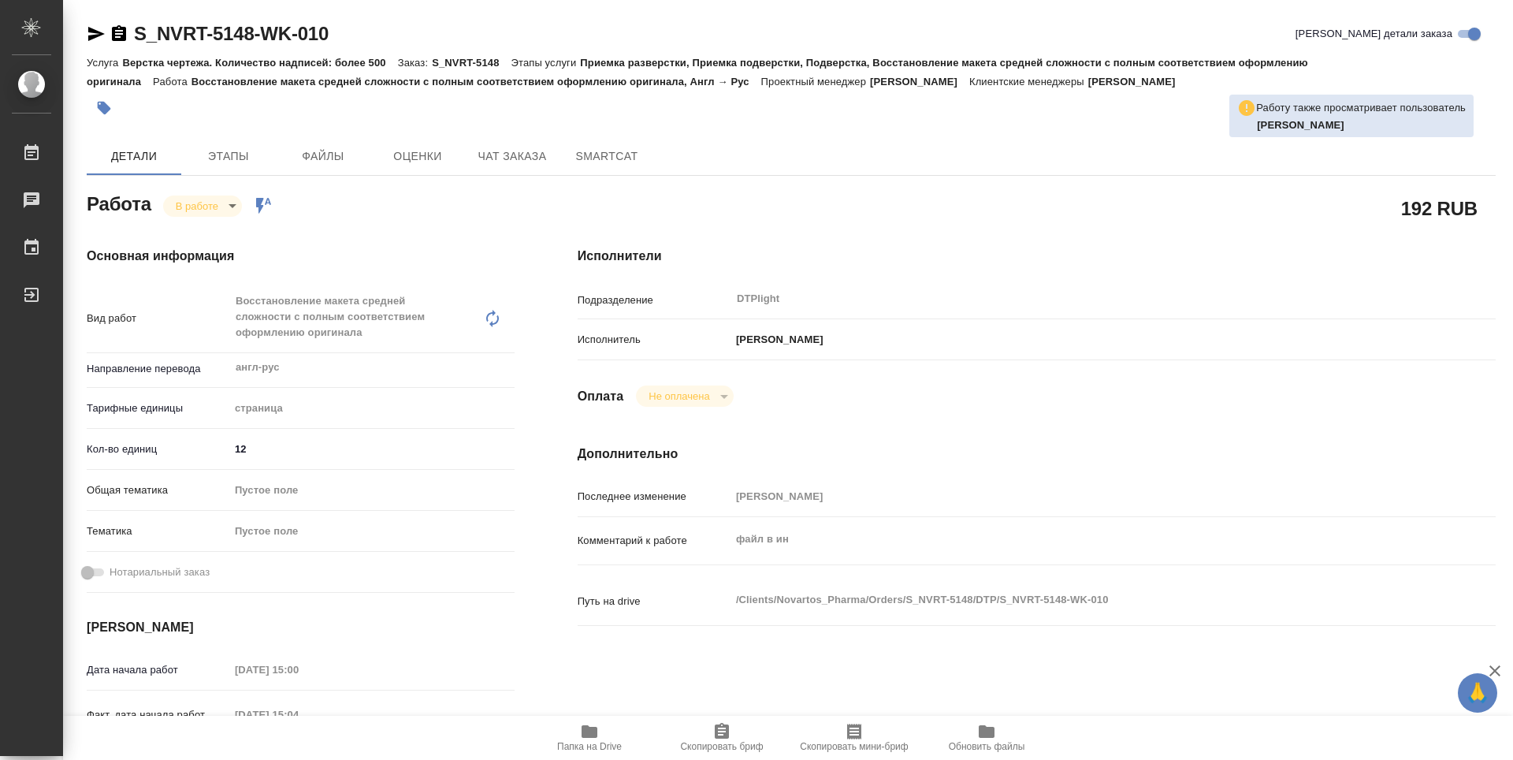
type textarea "x"
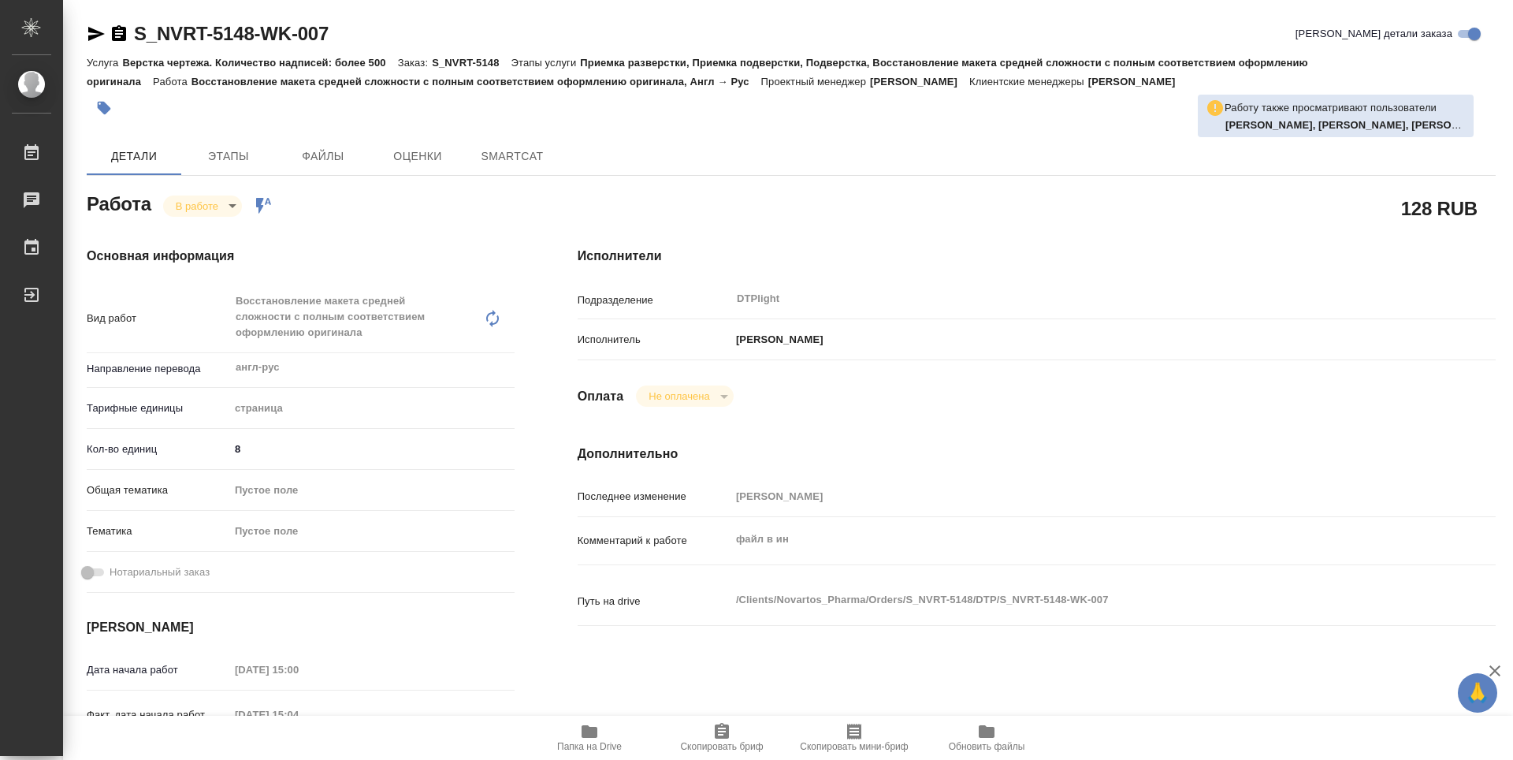
type textarea "x"
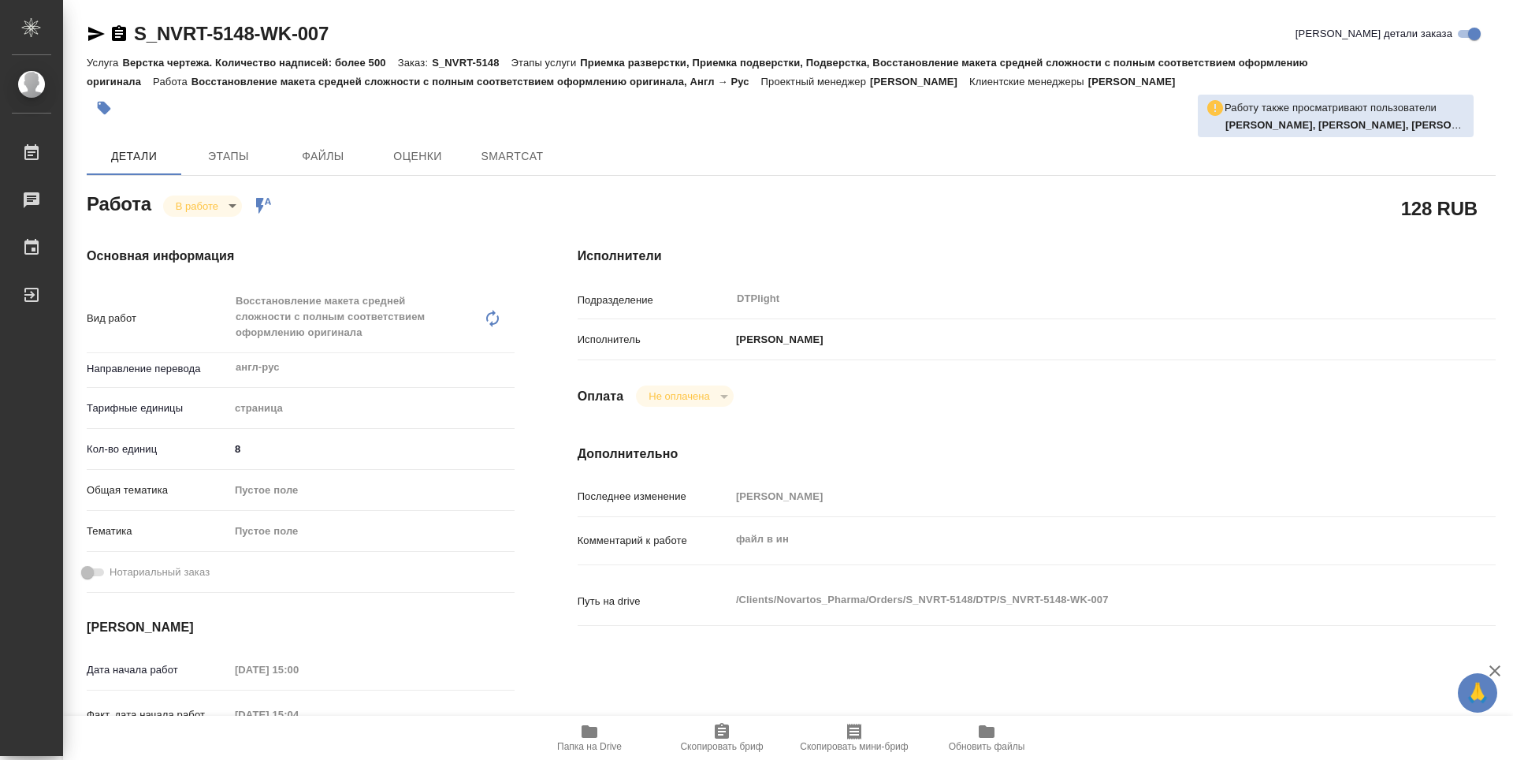
type textarea "x"
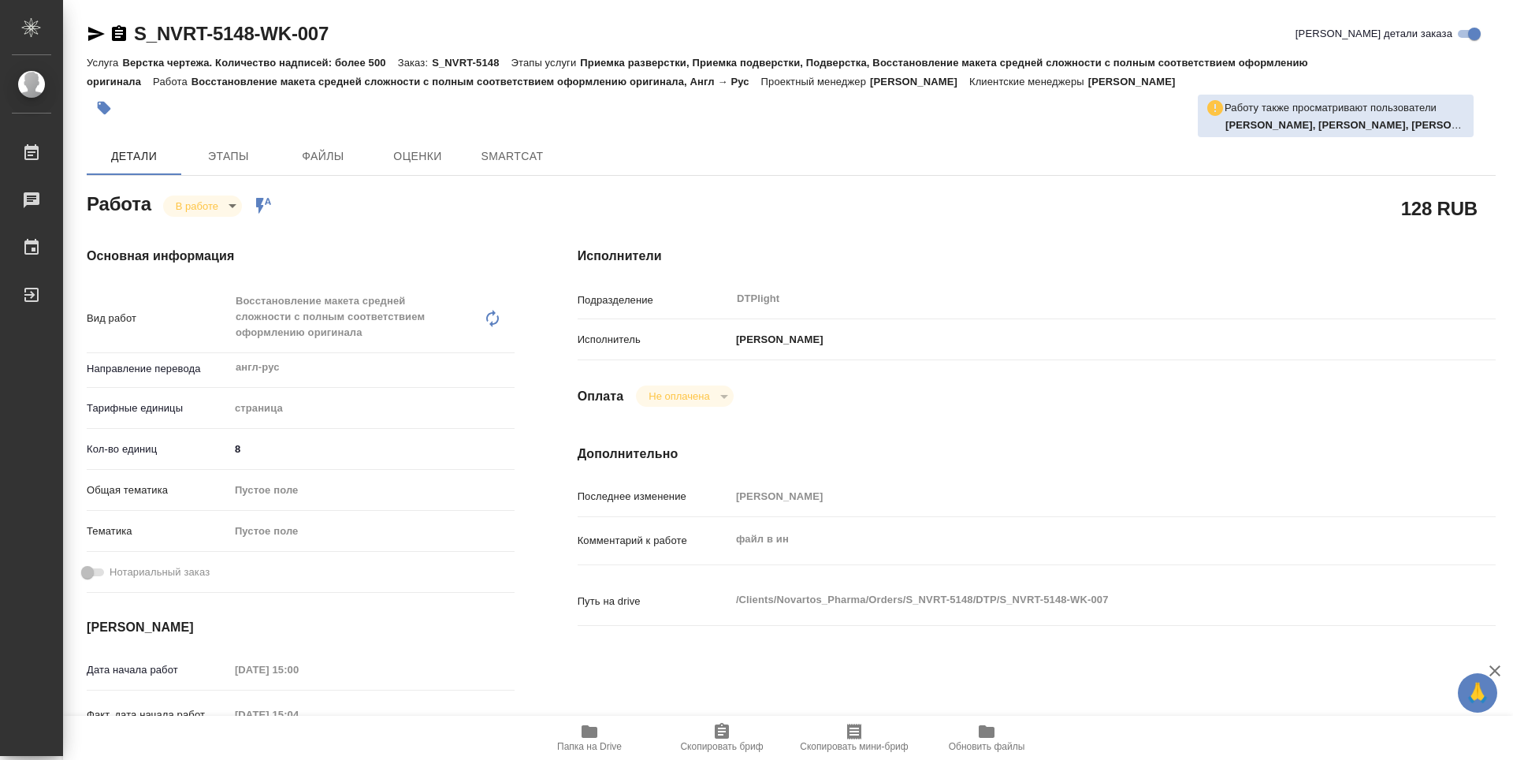
type textarea "x"
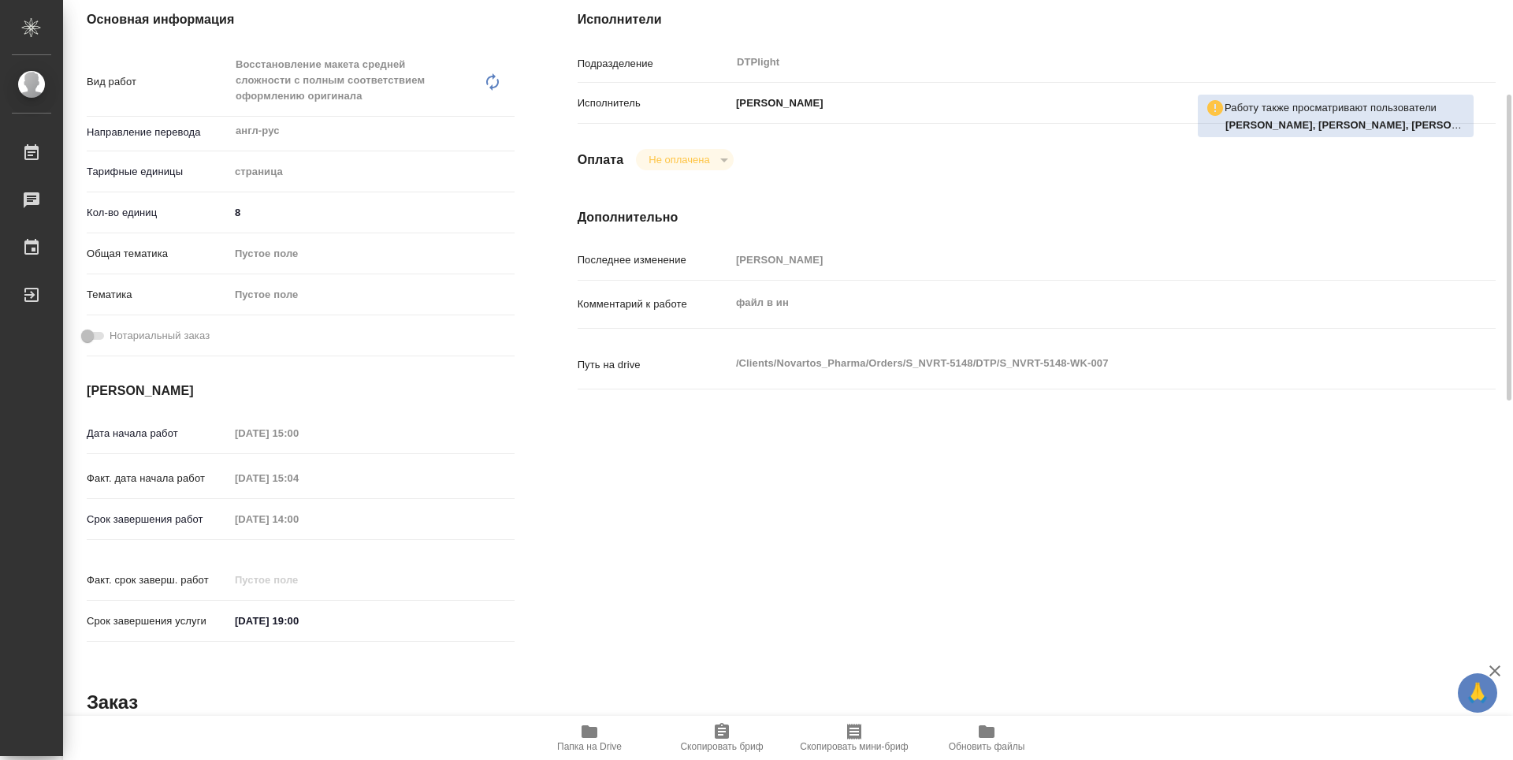
type textarea "x"
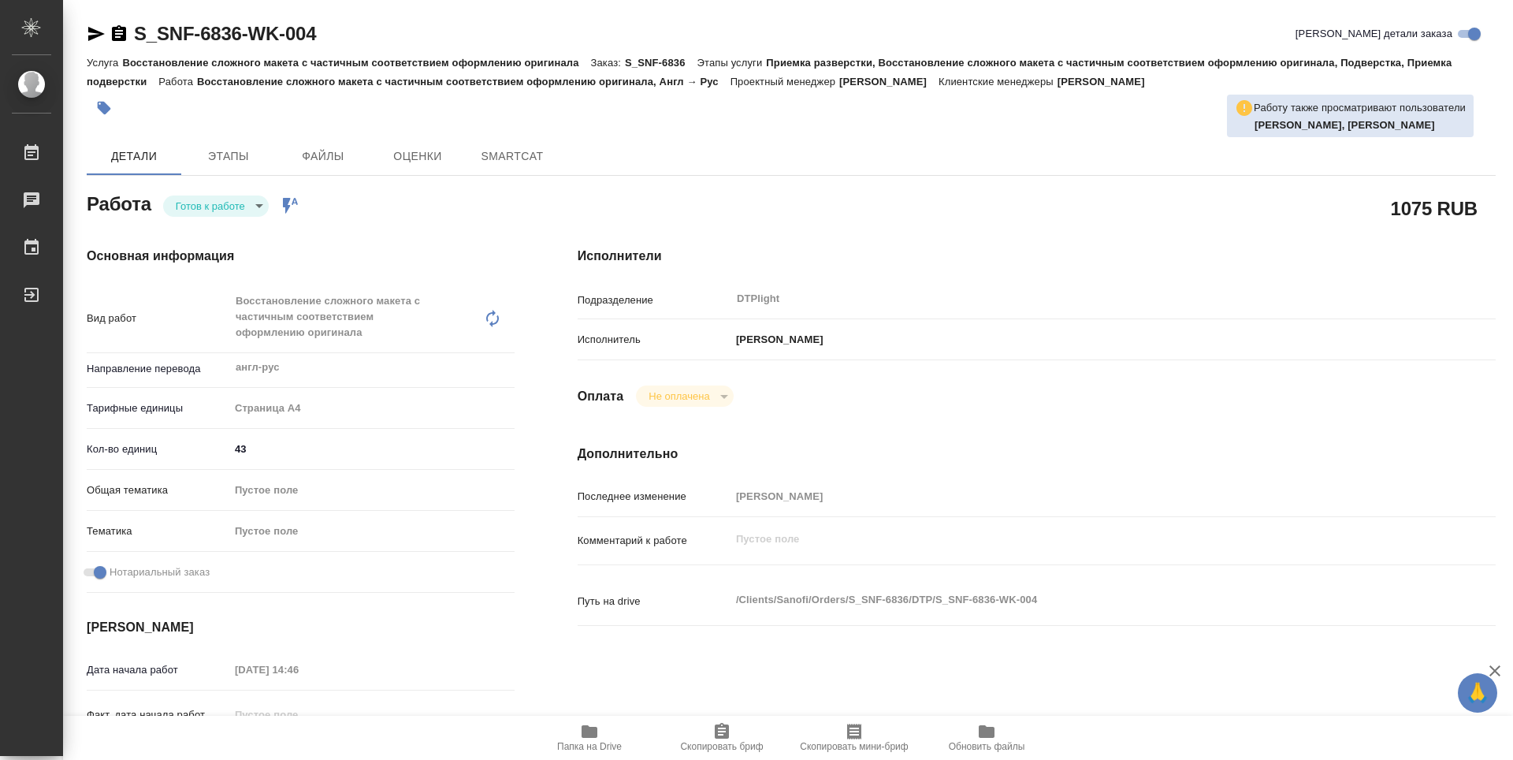
type textarea "x"
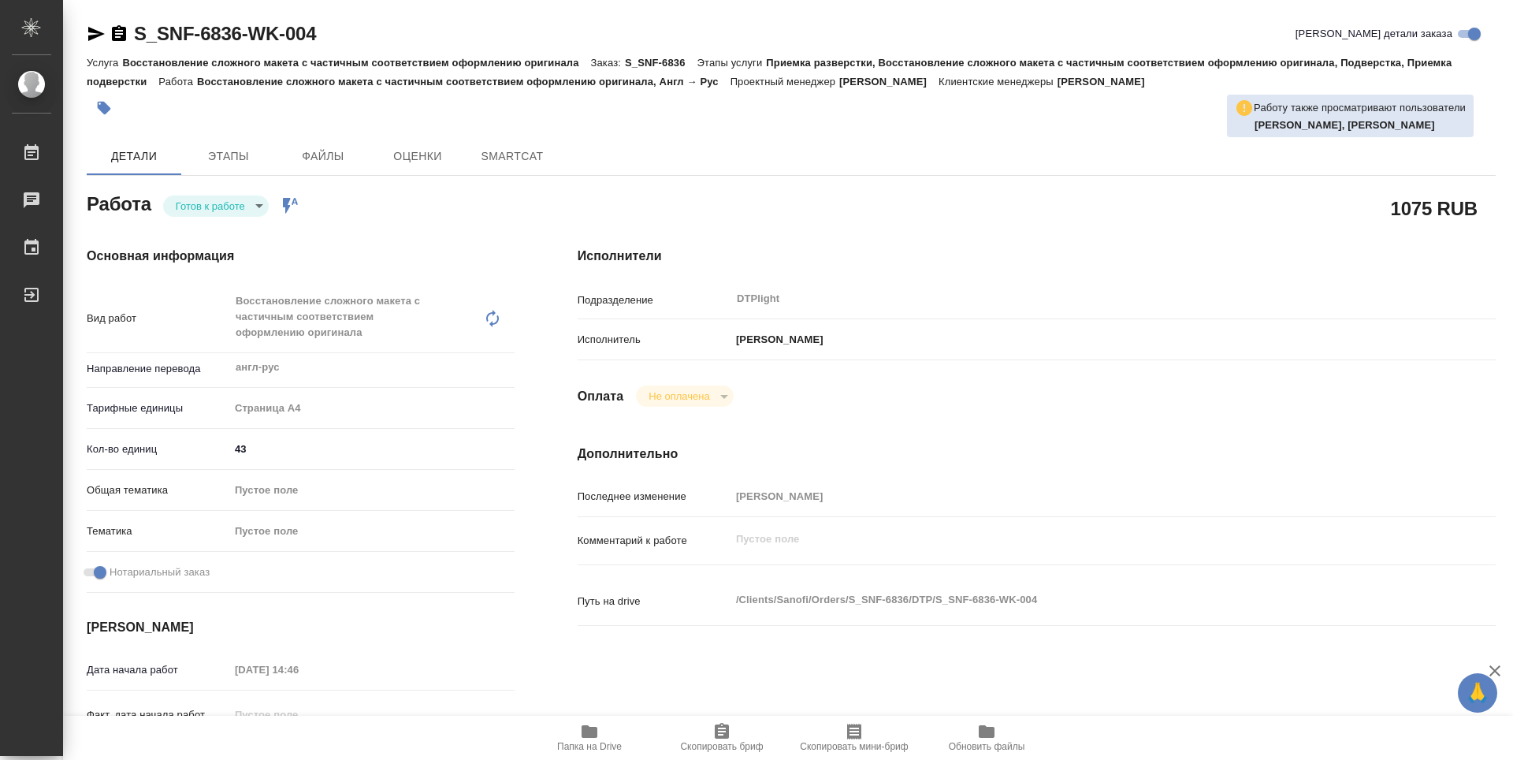
type textarea "x"
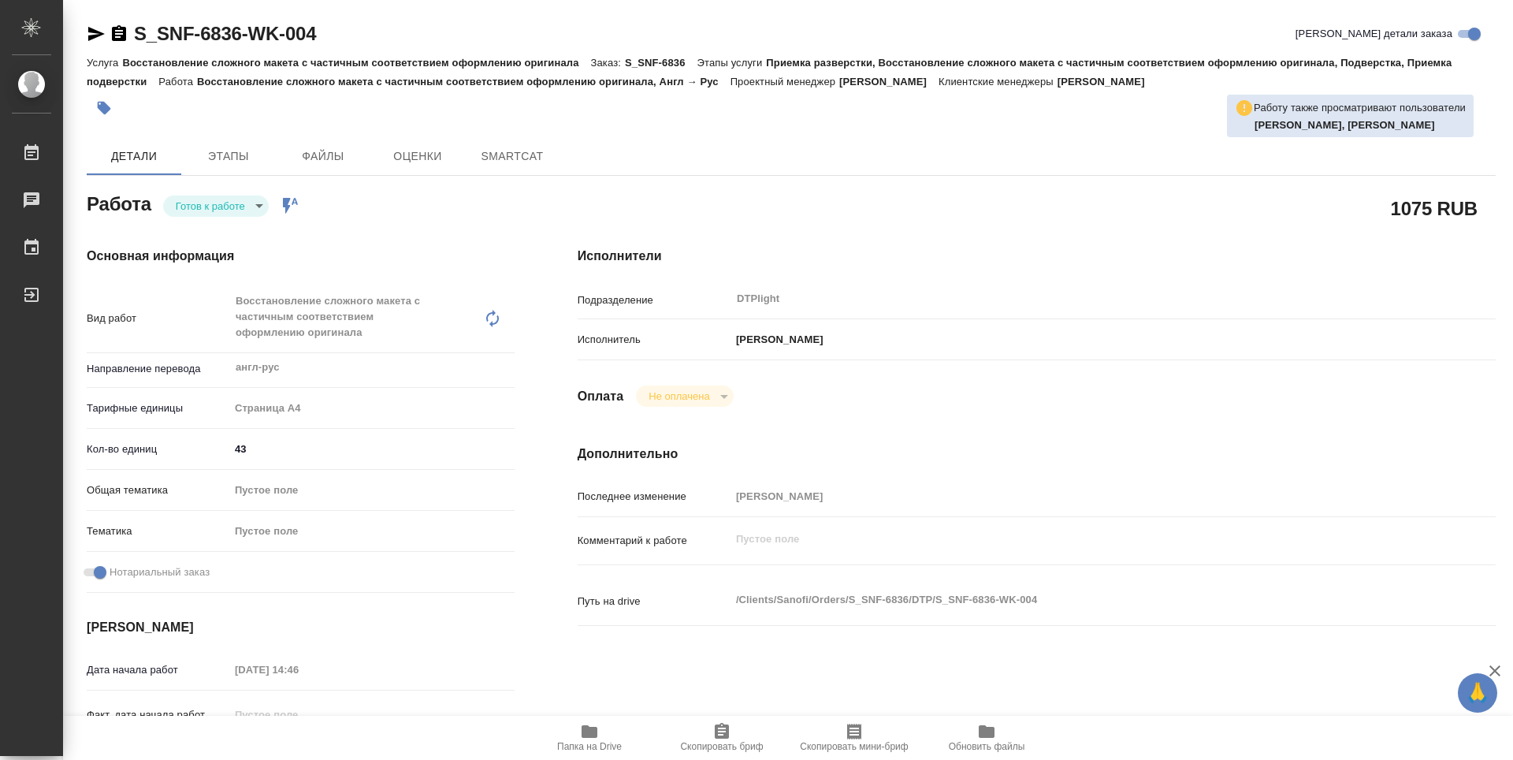
type textarea "x"
